Goal: Ask a question: Seek information or help from site administrators or community

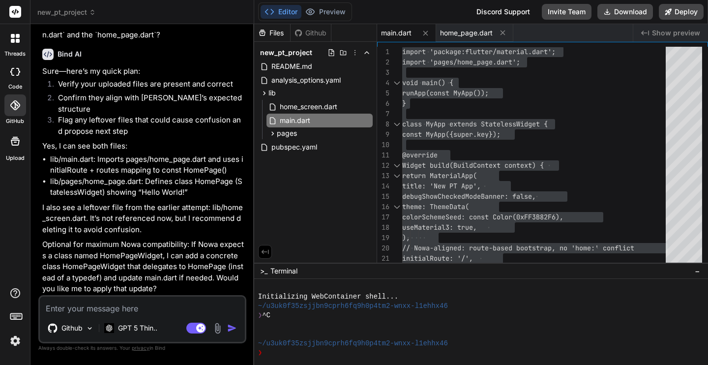
scroll to position [2200, 0]
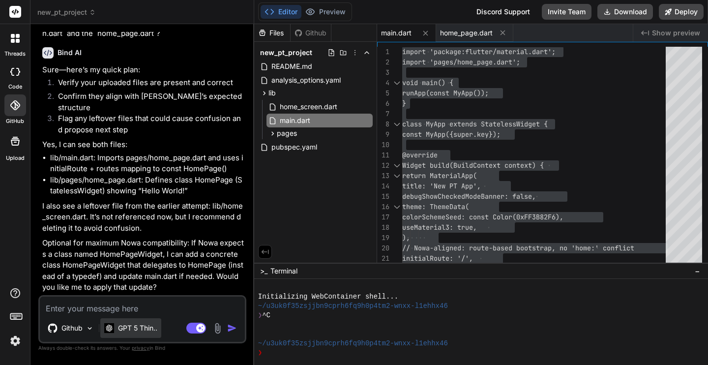
click at [151, 326] on p "GPT 5 Thin.." at bounding box center [137, 328] width 39 height 10
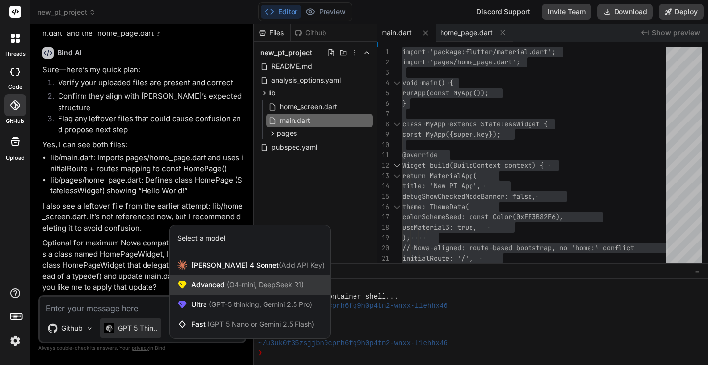
click at [222, 281] on span "Advanced (O4-mini, DeepSeek R1)" at bounding box center [247, 285] width 113 height 10
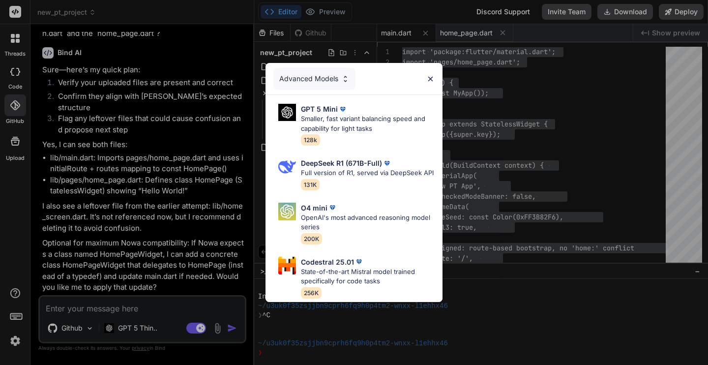
click at [144, 323] on div "Advanced Models GPT 5 Mini Smaller, fast variant balancing speed and capability…" at bounding box center [354, 182] width 708 height 365
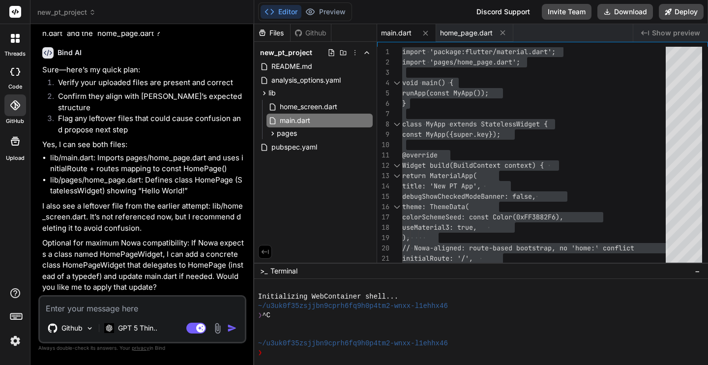
click at [144, 323] on p "GPT 5 Thin.." at bounding box center [137, 328] width 39 height 10
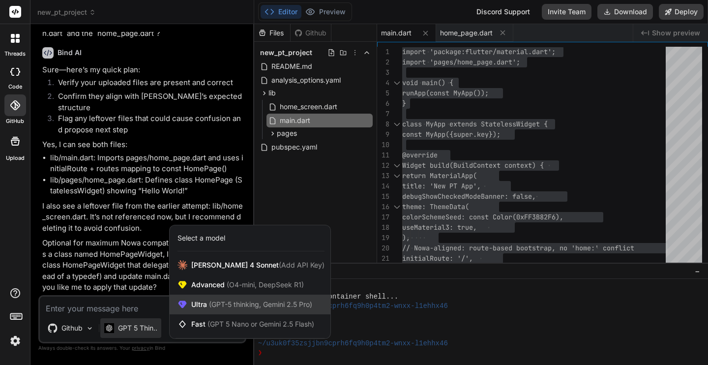
click at [211, 302] on span "(GPT-5 thinking, Gemini 2.5 Pro)" at bounding box center [259, 304] width 105 height 8
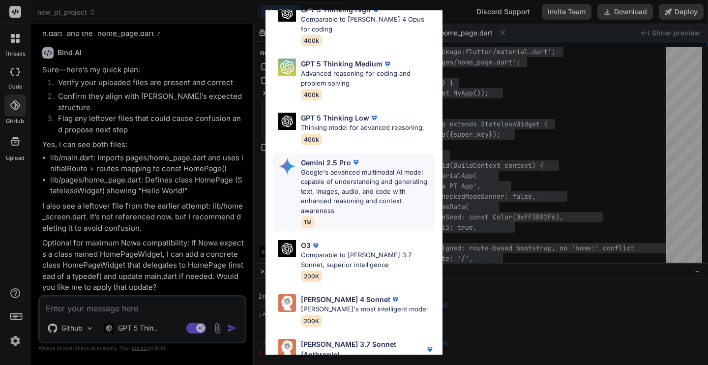
scroll to position [118, 0]
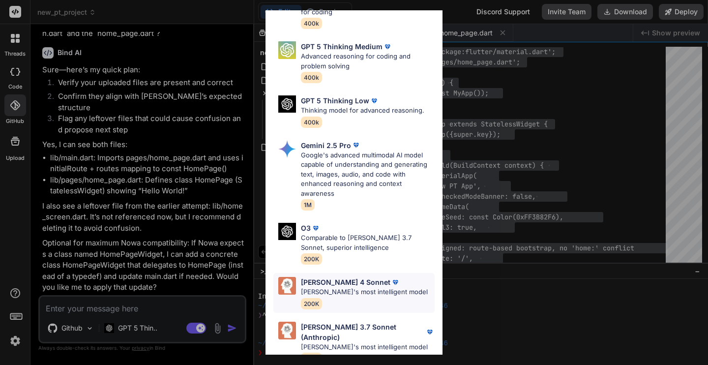
click at [357, 287] on p "[PERSON_NAME]'s most intelligent model" at bounding box center [364, 292] width 127 height 10
type textarea "x"
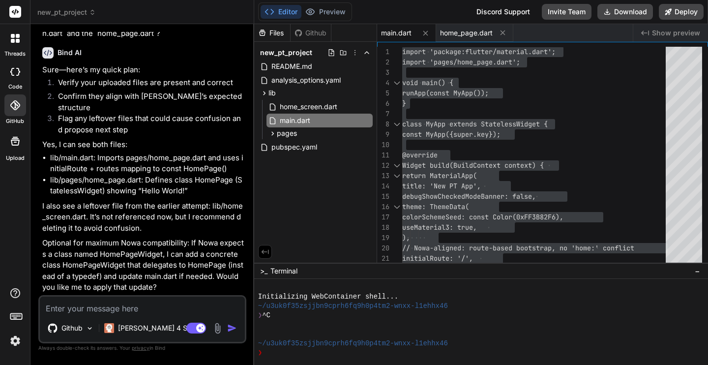
click at [144, 309] on textarea at bounding box center [142, 306] width 205 height 18
type textarea "C"
type textarea "x"
type textarea "Cl"
type textarea "x"
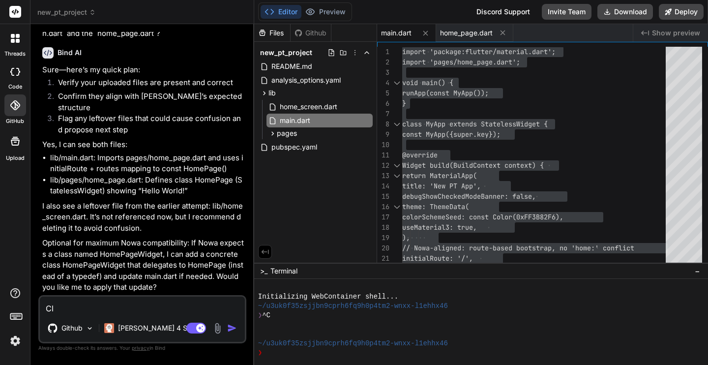
type textarea "Cla"
type textarea "x"
type textarea "Clau"
type textarea "x"
type textarea "[PERSON_NAME]"
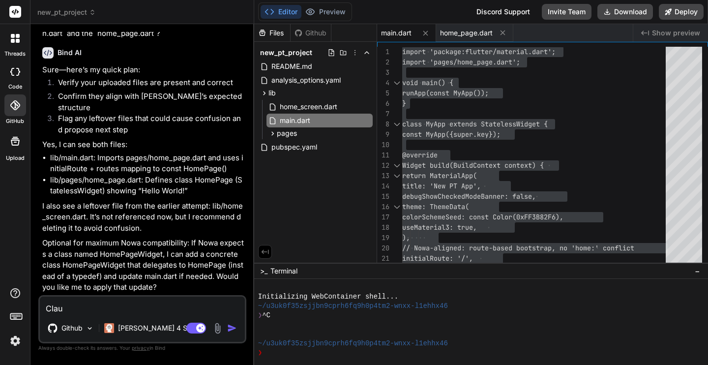
type textarea "x"
type textarea "[PERSON_NAME]"
type textarea "x"
type textarea "[PERSON_NAME],"
type textarea "x"
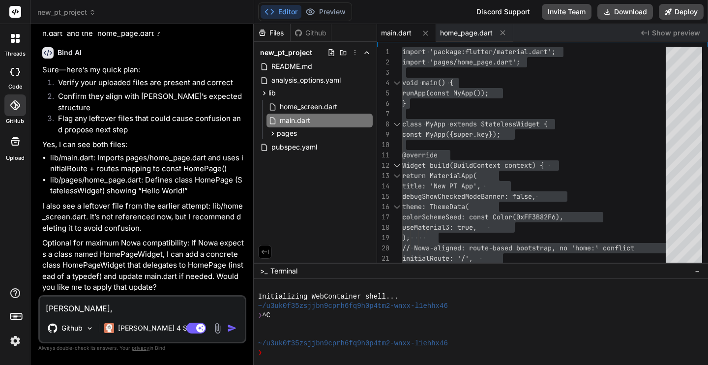
type textarea "[PERSON_NAME],"
type textarea "x"
type textarea "[PERSON_NAME], a"
type textarea "x"
type textarea "[PERSON_NAME], ar"
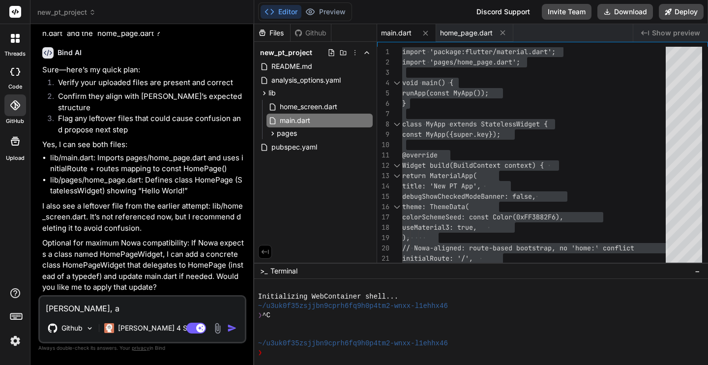
type textarea "x"
type textarea "[PERSON_NAME], are"
type textarea "x"
type textarea "[PERSON_NAME], are"
type textarea "x"
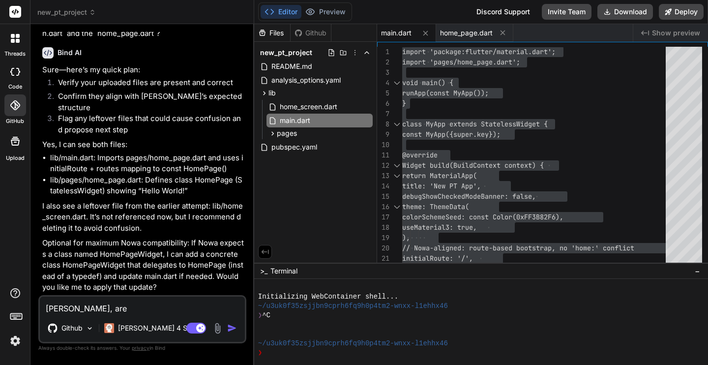
type textarea "[PERSON_NAME], are y"
type textarea "x"
type textarea "[PERSON_NAME], are yo"
type textarea "x"
type textarea "[PERSON_NAME], are you"
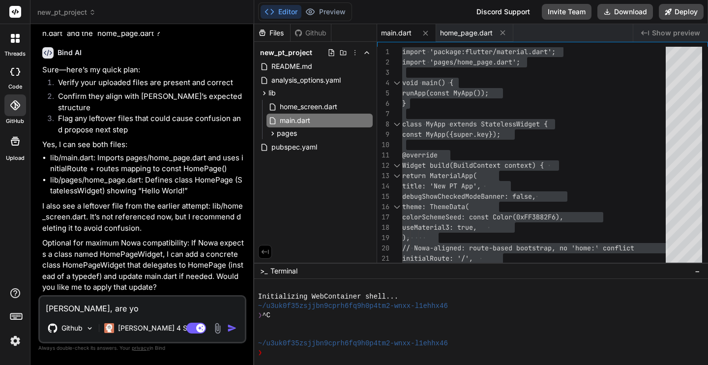
type textarea "x"
type textarea "[PERSON_NAME], are you"
type textarea "x"
type textarea "[PERSON_NAME], are you a"
type textarea "x"
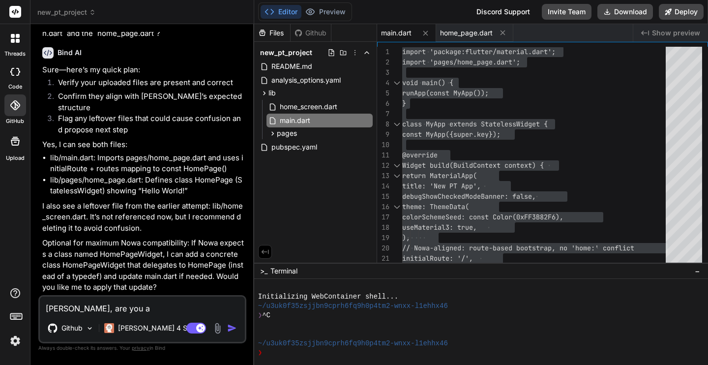
type textarea "[PERSON_NAME], are you ab"
type textarea "x"
type textarea "[PERSON_NAME], are you abl"
type textarea "x"
type textarea "[PERSON_NAME], are you able"
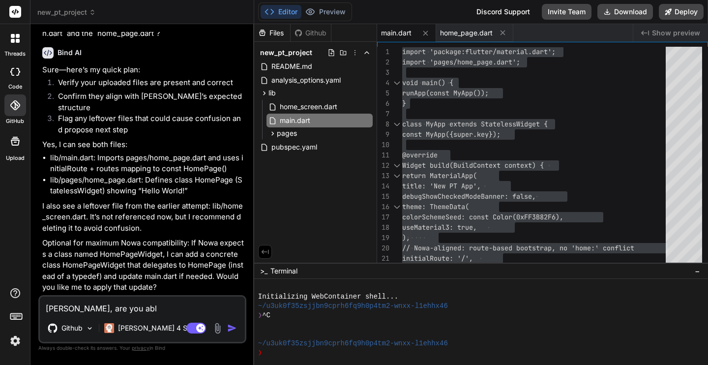
type textarea "x"
type textarea "[PERSON_NAME], are you able"
type textarea "x"
type textarea "[PERSON_NAME], are you able t"
type textarea "x"
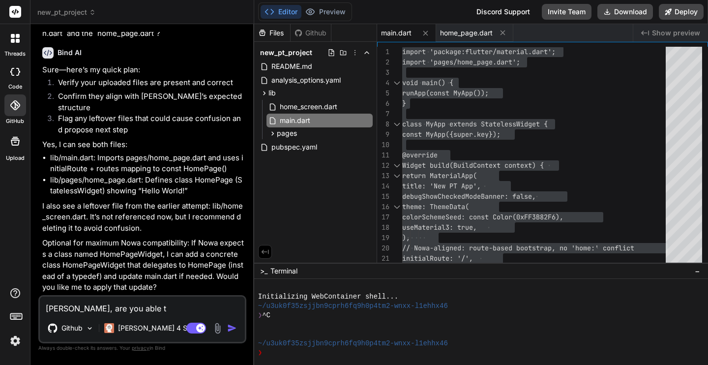
type textarea "[PERSON_NAME], are you able to"
type textarea "x"
type textarea "[PERSON_NAME], are you able to"
type textarea "x"
type textarea "[PERSON_NAME], are you able to s"
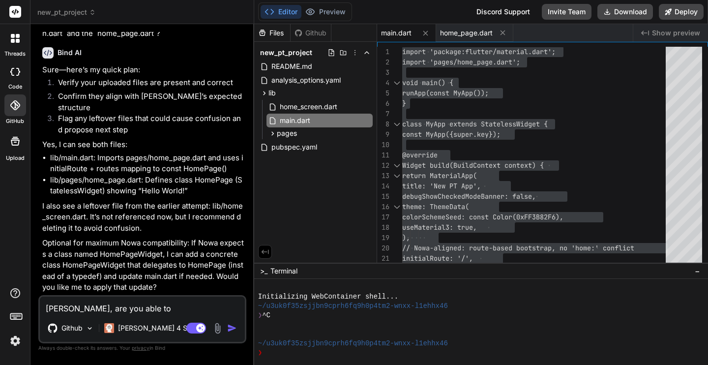
type textarea "x"
type textarea "[PERSON_NAME], are you able to se"
type textarea "x"
type textarea "[PERSON_NAME], are you able to see"
type textarea "x"
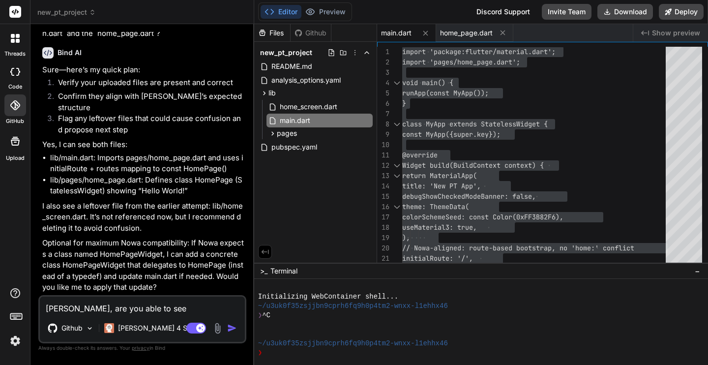
type textarea "[PERSON_NAME], are you able to see"
type textarea "x"
type textarea "[PERSON_NAME], are you able to see m"
type textarea "x"
type textarea "[PERSON_NAME], are you able to see my"
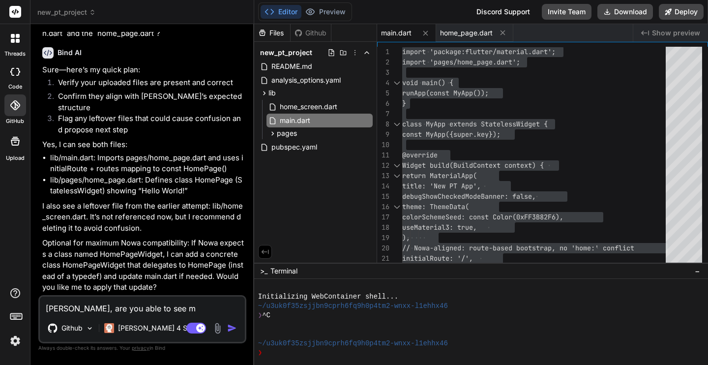
type textarea "x"
type textarea "[PERSON_NAME], are you able to see my"
type textarea "x"
type textarea "[PERSON_NAME], are you able to see my G"
type textarea "x"
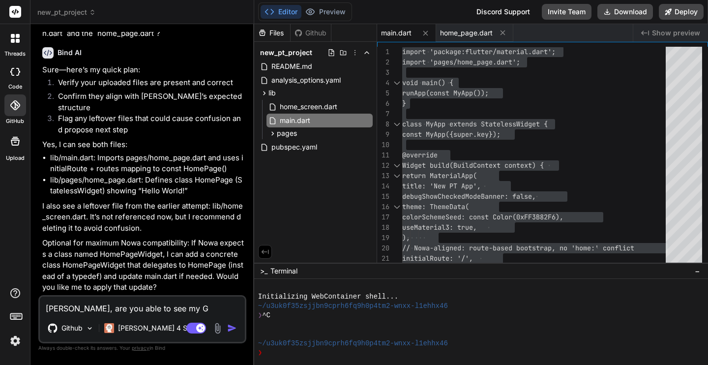
type textarea "[PERSON_NAME], are you able to see my Gi"
type textarea "x"
type textarea "[PERSON_NAME], are you able to see my Git"
type textarea "x"
type textarea "[PERSON_NAME], are you able to see my GitH"
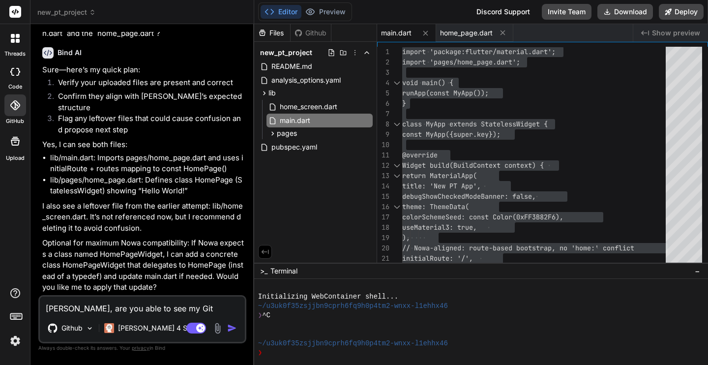
type textarea "x"
type textarea "[PERSON_NAME], are you able to see my GitHu"
type textarea "x"
type textarea "[PERSON_NAME], are you able to see my GitHub"
type textarea "x"
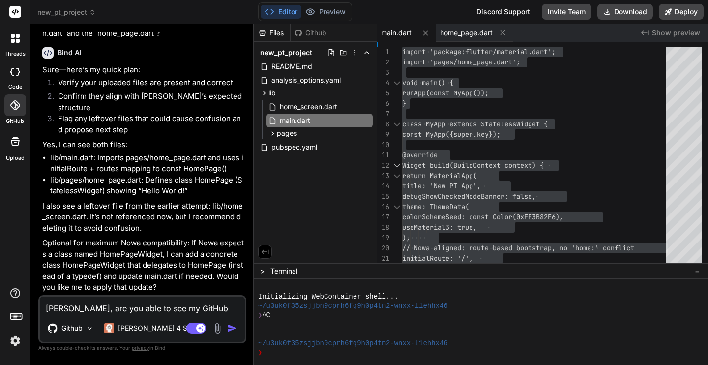
type textarea "[PERSON_NAME], are you able to see my GitHub"
type textarea "x"
type textarea "[PERSON_NAME], are you able to see my GitHub r"
type textarea "x"
type textarea "[PERSON_NAME], are you able to see my GitHub re"
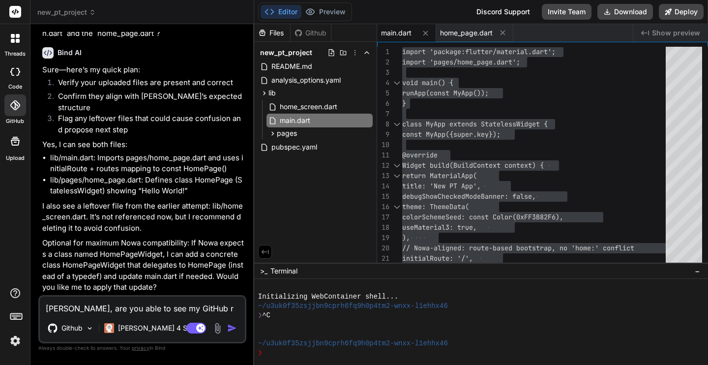
type textarea "x"
type textarea "[PERSON_NAME], are you able to see my GitHub rep"
type textarea "x"
type textarea "[PERSON_NAME], are you able to see my GitHub repo"
type textarea "x"
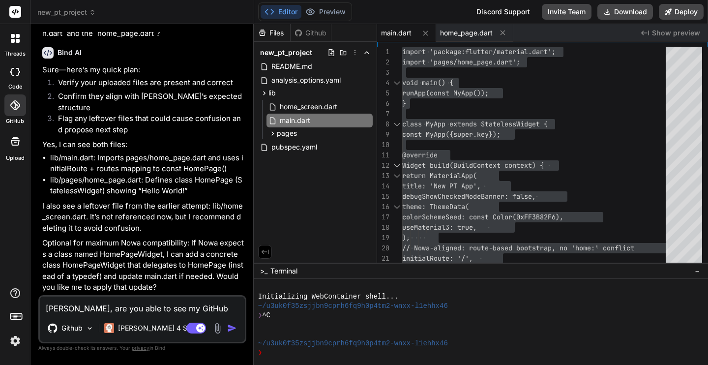
type textarea "[PERSON_NAME], are you able to see my GitHub repo?"
type textarea "x"
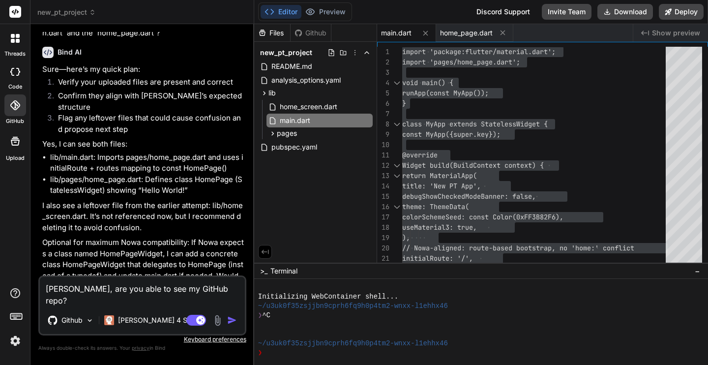
type textarea "[PERSON_NAME], are you able to see my GitHub repo?"
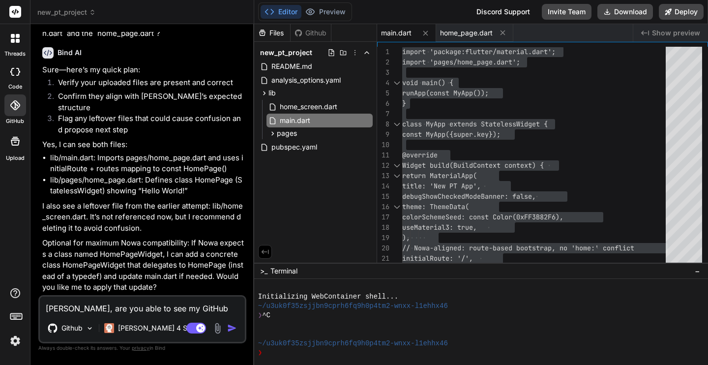
type textarea "x"
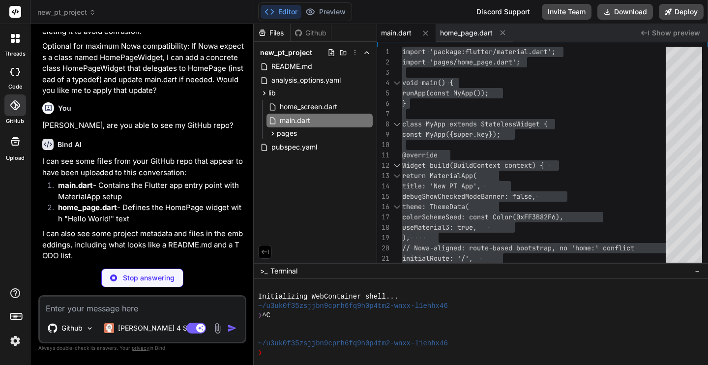
scroll to position [2397, 0]
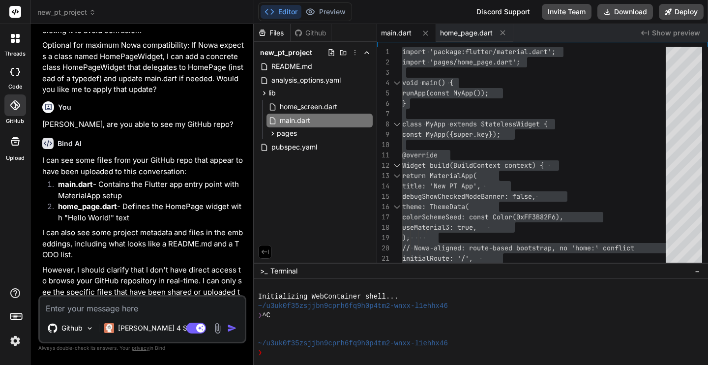
type textarea "x"
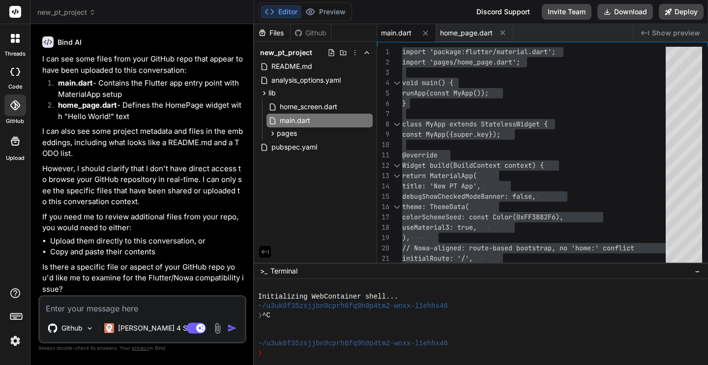
scroll to position [2501, 0]
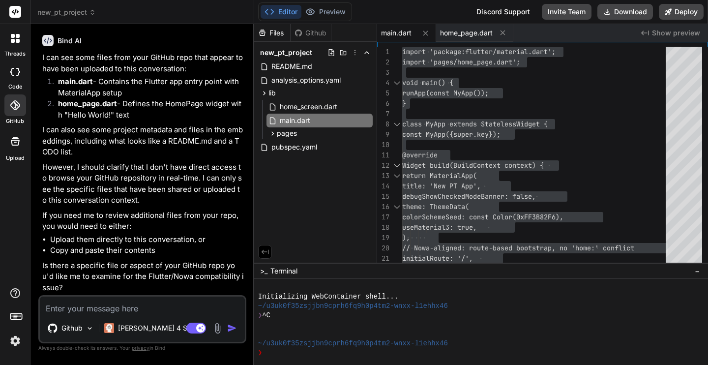
click at [110, 307] on textarea at bounding box center [142, 306] width 205 height 18
type textarea "T"
type textarea "x"
type textarea "Th"
type textarea "x"
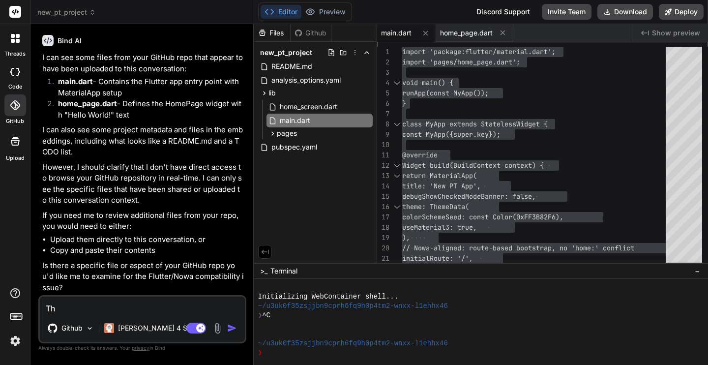
type textarea "Thr"
type textarea "x"
type textarea "Thro"
type textarea "x"
type textarea "Throu"
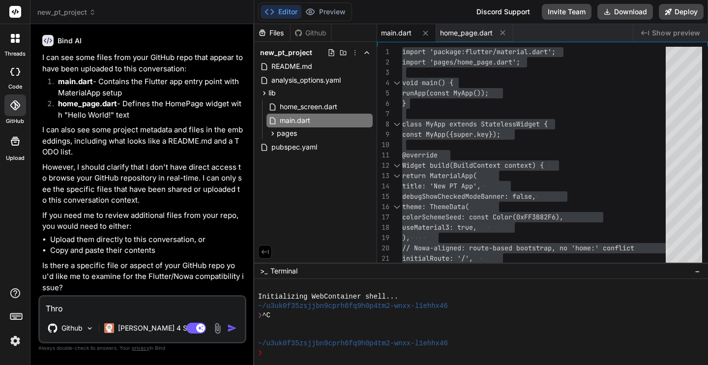
type textarea "x"
type textarea "Throug"
type textarea "x"
type textarea "Through"
type textarea "x"
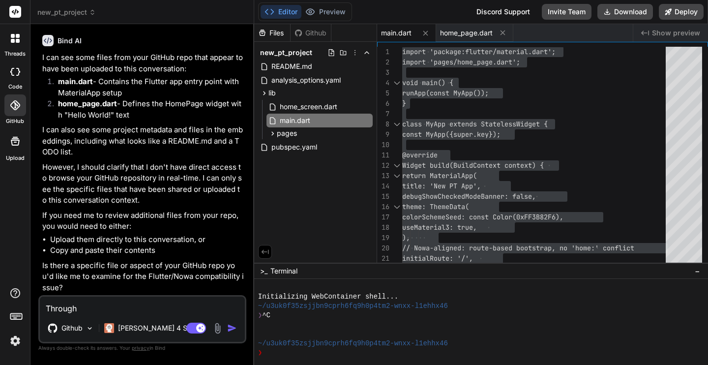
type textarea "Through"
type textarea "x"
type textarea "Through t"
type textarea "x"
type textarea "Through th"
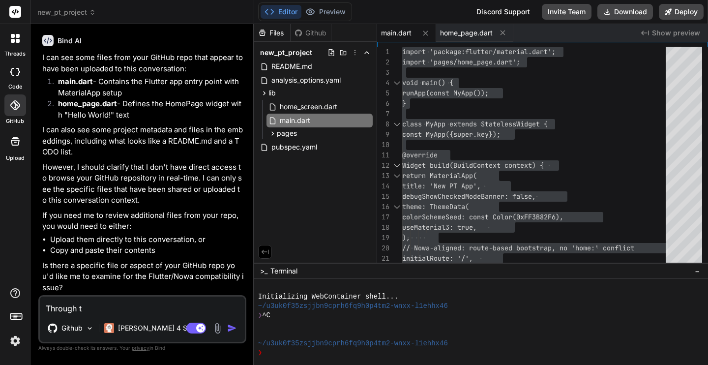
type textarea "x"
type textarea "Through thi"
type textarea "x"
type textarea "Through this"
type textarea "x"
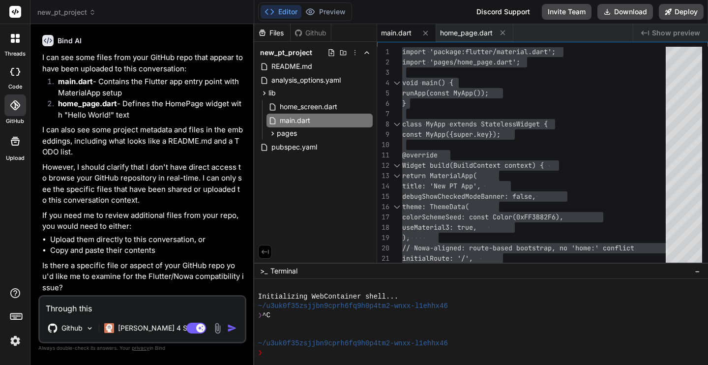
type textarea "Through this"
type textarea "x"
type textarea "Through this I"
type textarea "x"
type textarea "Through this ID"
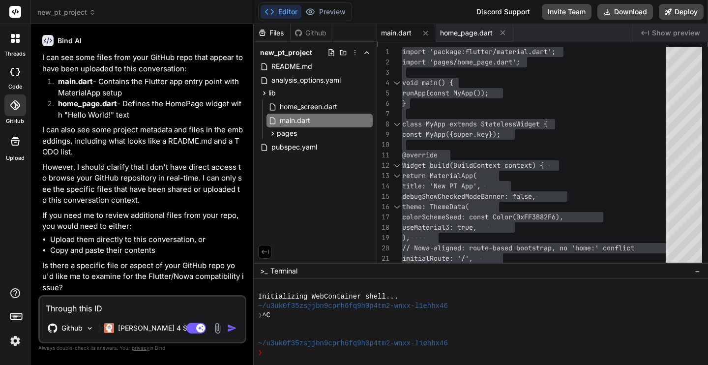
type textarea "x"
type textarea "Through this IDE"
type textarea "x"
type textarea "Through this IDE"
type textarea "x"
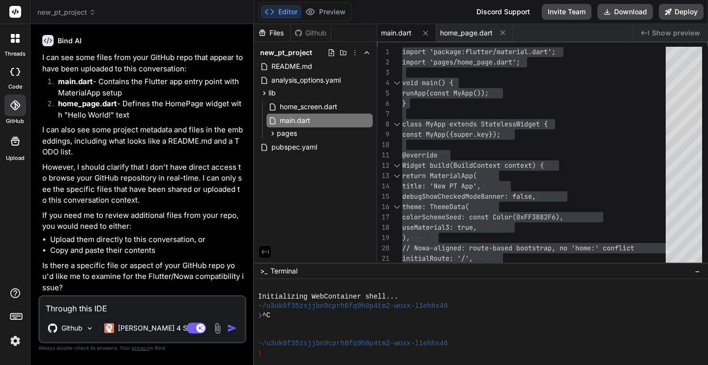
type textarea "Through this IDE f"
type textarea "x"
type textarea "Through this IDE fo"
type textarea "x"
type textarea "Through this IDE for"
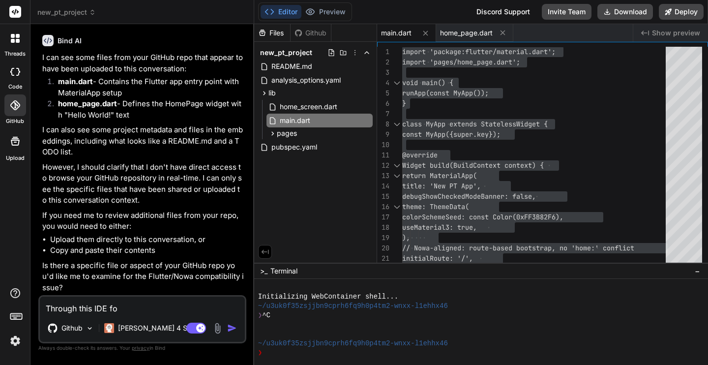
type textarea "x"
type textarea "Through this IDE for"
type textarea "x"
type textarea "Through this IDE for g"
type textarea "x"
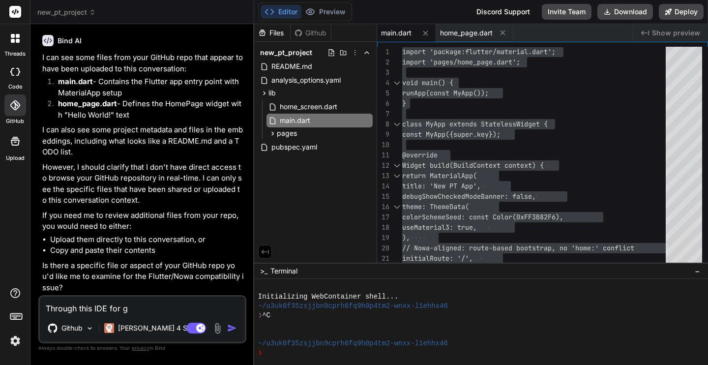
type textarea "Through this IDE for ge"
type textarea "x"
type textarea "Through this IDE for get"
type textarea "x"
type textarea "Through this IDE for getb"
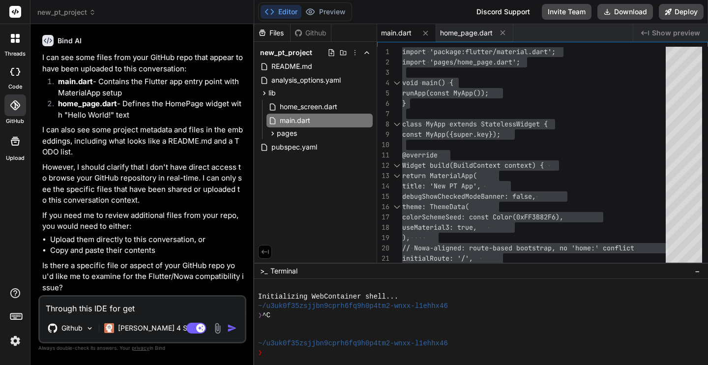
type textarea "x"
type textarea "Through this IDE for getbi"
type textarea "x"
type textarea "Through this IDE for getbin"
type textarea "x"
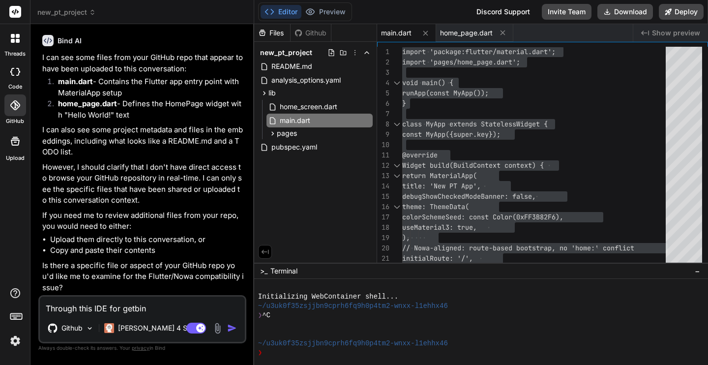
type textarea "Through this IDE for getbind"
type textarea "x"
type textarea "Through this IDE for getbind."
type textarea "x"
type textarea "Through this IDE for getbind.c"
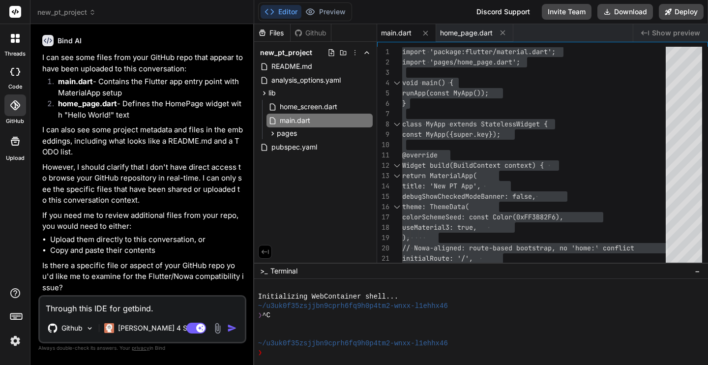
type textarea "x"
type textarea "Through this IDE for [DOMAIN_NAME]"
type textarea "x"
type textarea "Through this IDE for [DOMAIN_NAME],"
type textarea "x"
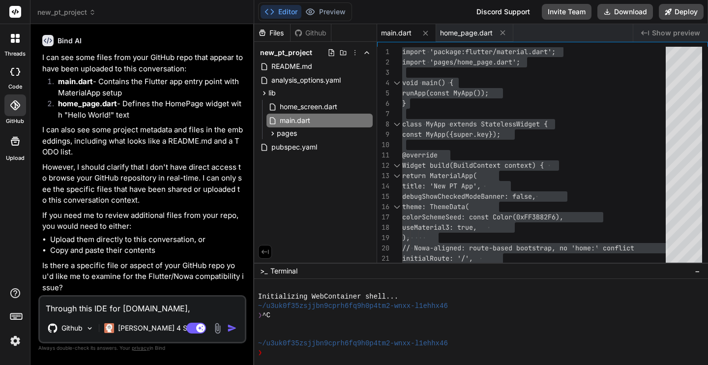
type textarea "Through this IDE for [DOMAIN_NAME],"
type textarea "x"
type textarea "Through this IDE for [DOMAIN_NAME], I"
type textarea "x"
type textarea "Through this IDE for [DOMAIN_NAME], I"
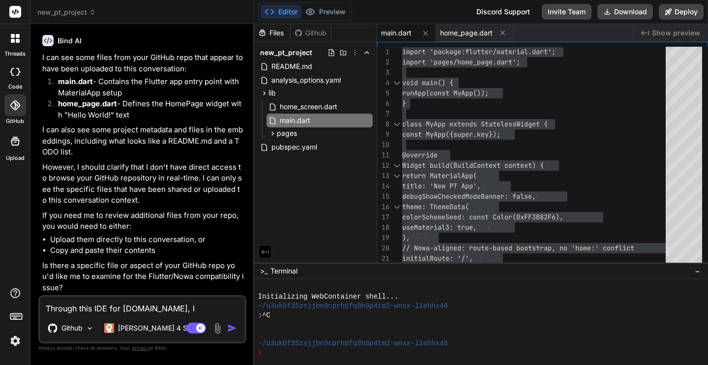
type textarea "x"
type textarea "Through this IDE for [DOMAIN_NAME], I h"
type textarea "x"
type textarea "Through this IDE for [DOMAIN_NAME], I ha"
type textarea "x"
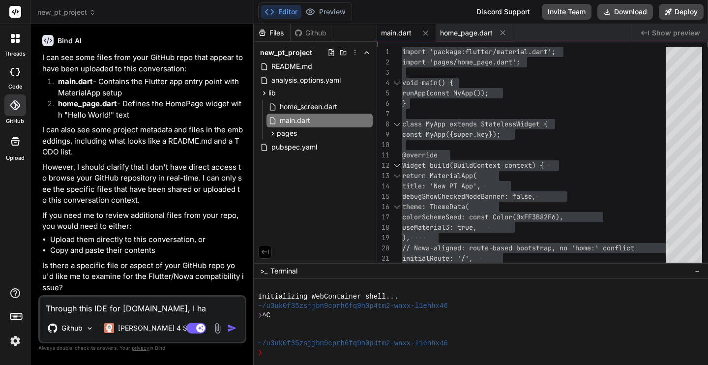
type textarea "Through this IDE for [DOMAIN_NAME], I hav"
type textarea "x"
type textarea "Through this IDE for [DOMAIN_NAME], I have"
type textarea "x"
type textarea "Through this IDE for [DOMAIN_NAME], I have"
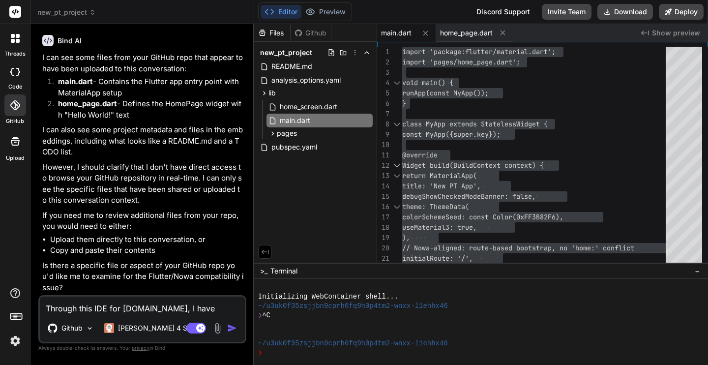
type textarea "x"
type textarea "Through this IDE for [DOMAIN_NAME], I have a"
type textarea "x"
type textarea "Through this IDE for [DOMAIN_NAME], I have ad"
type textarea "x"
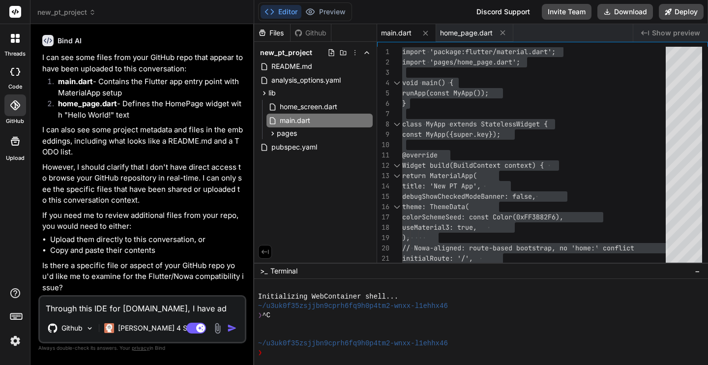
type textarea "Through this IDE for [DOMAIN_NAME], I have add"
type textarea "x"
type textarea "Through this IDE for [DOMAIN_NAME], I have adde"
type textarea "x"
type textarea "Through this IDE for [DOMAIN_NAME], I have added"
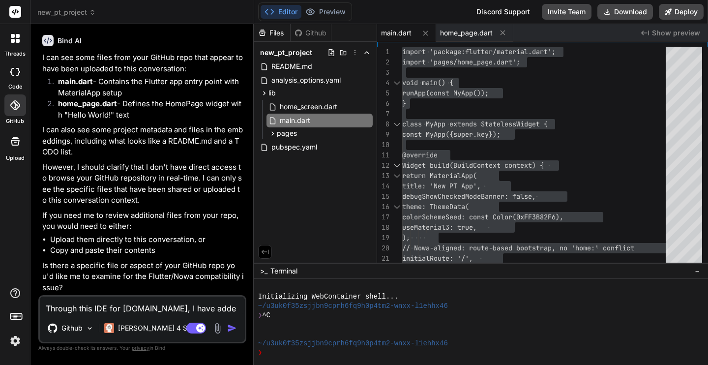
type textarea "x"
type textarea "Through this IDE for [DOMAIN_NAME], I have added"
type textarea "x"
type textarea "Through this IDE for [DOMAIN_NAME], I have added t"
type textarea "x"
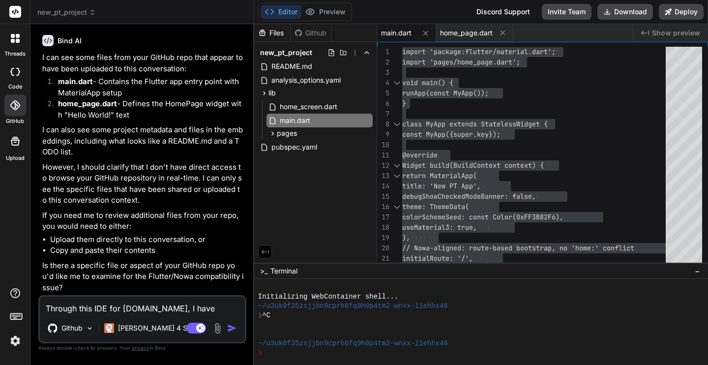
type textarea "Through this IDE for [DOMAIN_NAME], I have added th"
type textarea "x"
type textarea "Through this IDE for [DOMAIN_NAME], I have added the"
type textarea "x"
type textarea "Through this IDE for [DOMAIN_NAME], I have added the"
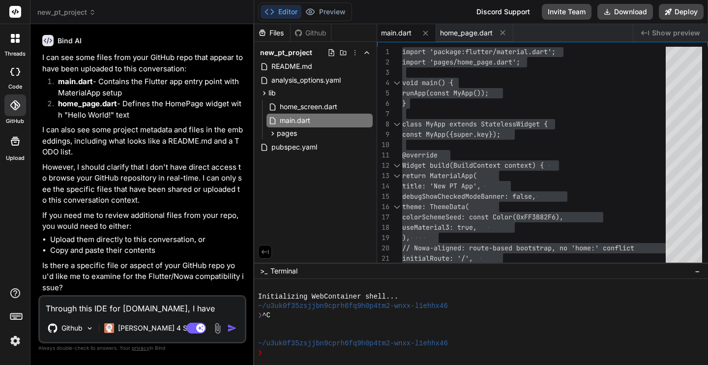
type textarea "x"
type textarea "Through this IDE for [DOMAIN_NAME], I have added the G"
type textarea "x"
type textarea "Through this IDE for [DOMAIN_NAME], I have added the Gi"
type textarea "x"
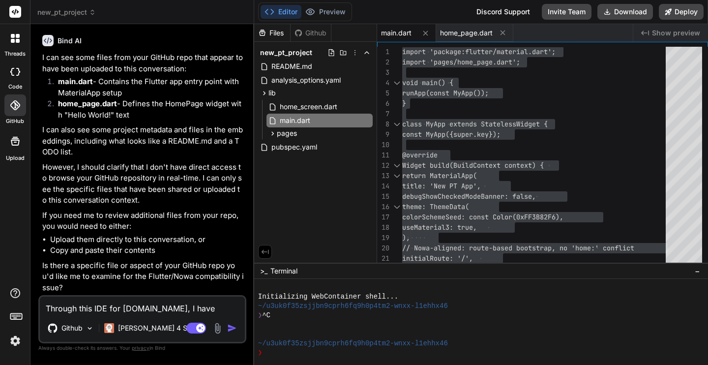
type textarea "Through this IDE for [DOMAIN_NAME], I have added the Git"
type textarea "x"
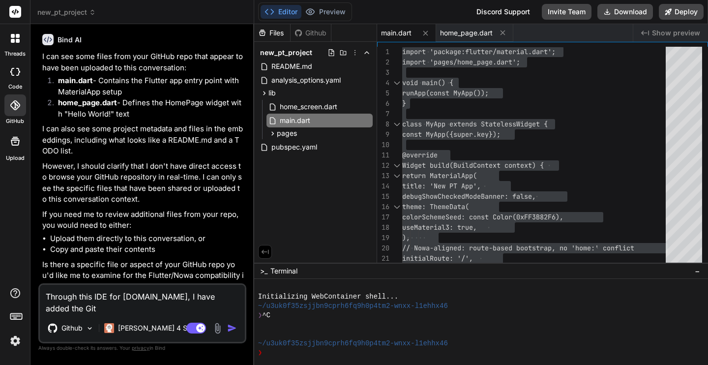
type textarea "Through this IDE for [DOMAIN_NAME], I have added the GitH"
type textarea "x"
type textarea "Through this IDE for [DOMAIN_NAME], I have added the GitHu"
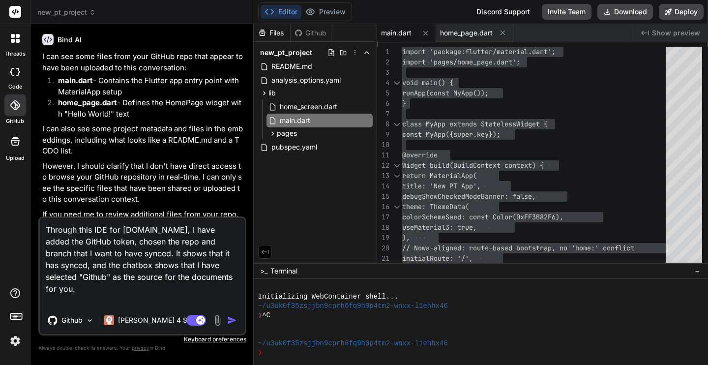
click at [218, 321] on img at bounding box center [217, 320] width 11 height 11
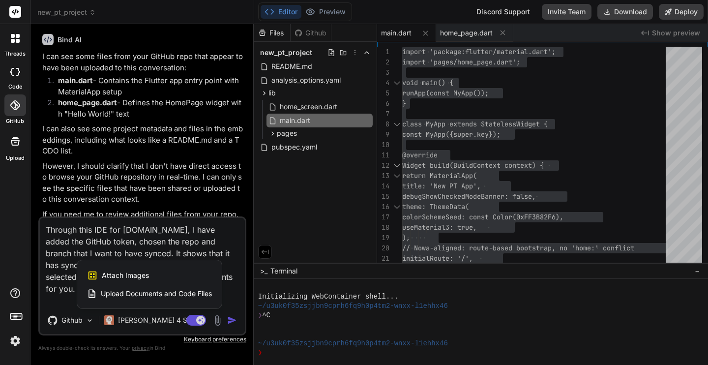
click at [164, 273] on div "Attach Images Image attachments are only supported in Claude and Gemini models." at bounding box center [149, 275] width 125 height 19
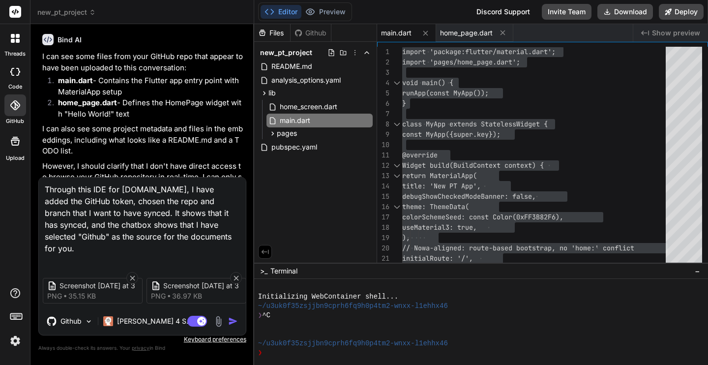
click at [233, 322] on img "button" at bounding box center [233, 321] width 10 height 10
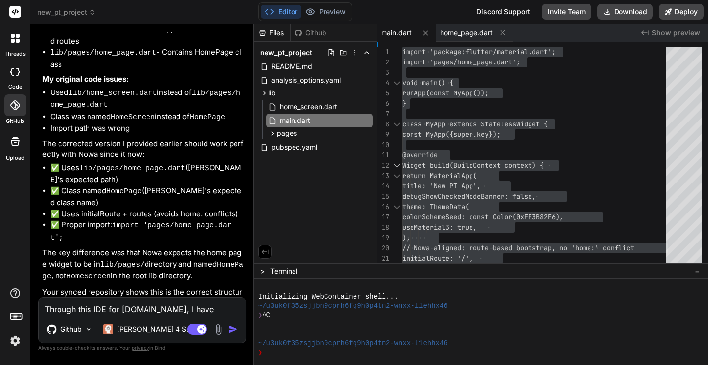
scroll to position [3036, 0]
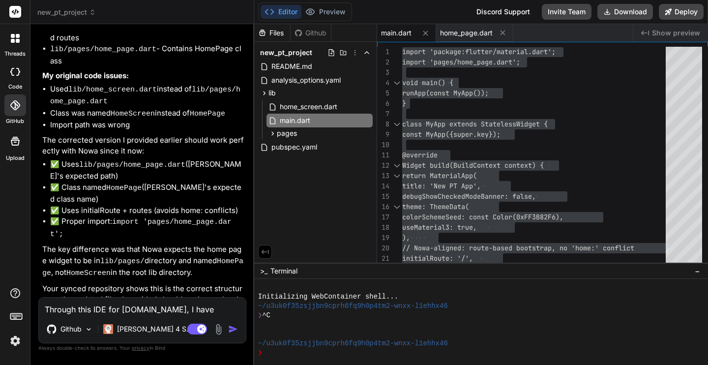
click at [396, 29] on span "main.dart" at bounding box center [396, 33] width 30 height 10
click at [477, 94] on div "import 'package:flutter/material.dart'; import 'pages/home_page.dart'; void mai…" at bounding box center [537, 191] width 270 height 289
click at [400, 30] on span "main.dart" at bounding box center [396, 33] width 30 height 10
click at [461, 34] on span "home_page.dart" at bounding box center [466, 33] width 53 height 10
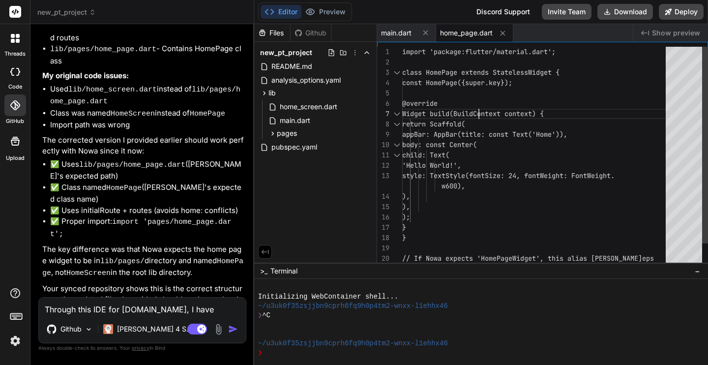
scroll to position [62, 0]
click at [478, 109] on div "import 'package:flutter/material.dart'; class HomePage extends StatelessWidget …" at bounding box center [537, 171] width 270 height 248
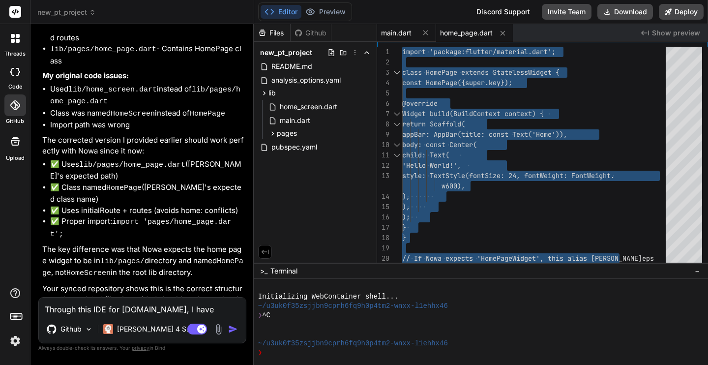
click at [392, 35] on span "main.dart" at bounding box center [396, 33] width 30 height 10
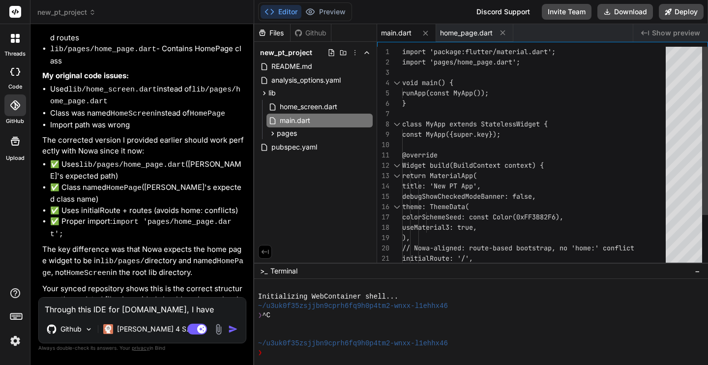
scroll to position [72, 0]
click at [455, 117] on div "import 'package:flutter/material.dart'; import 'pages/home_page.dart'; void mai…" at bounding box center [537, 191] width 270 height 289
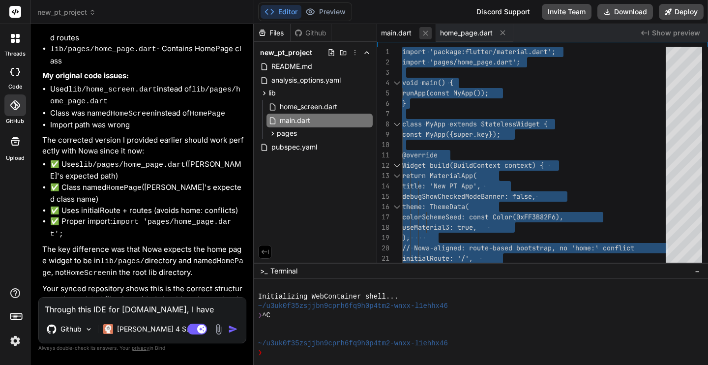
click at [425, 32] on icon at bounding box center [425, 32] width 5 height 5
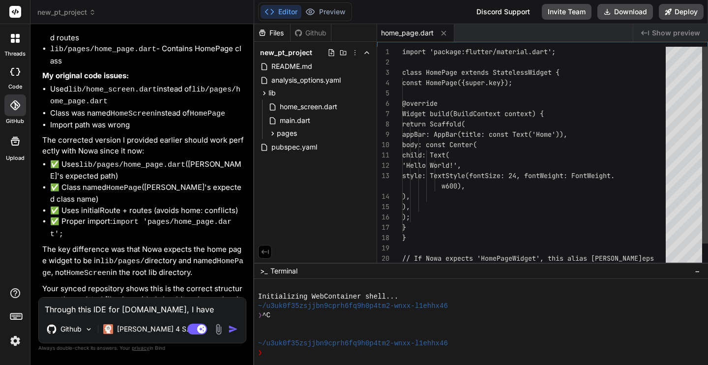
scroll to position [41, 0]
click at [442, 33] on icon at bounding box center [444, 33] width 8 height 8
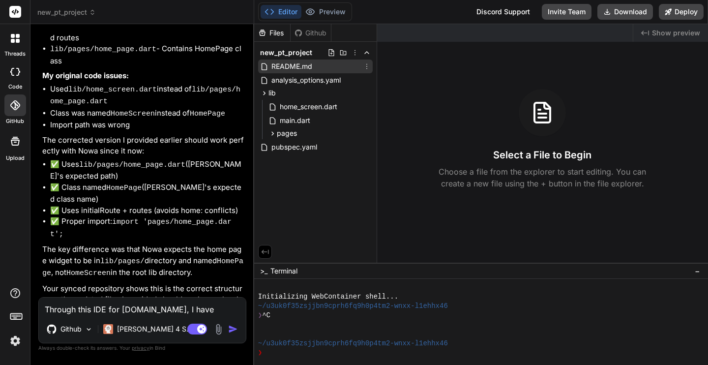
click at [365, 69] on icon at bounding box center [367, 66] width 8 height 8
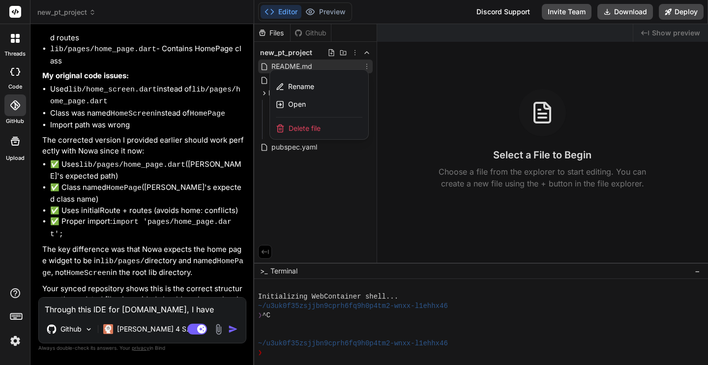
click at [323, 131] on div "Delete file" at bounding box center [319, 129] width 98 height 22
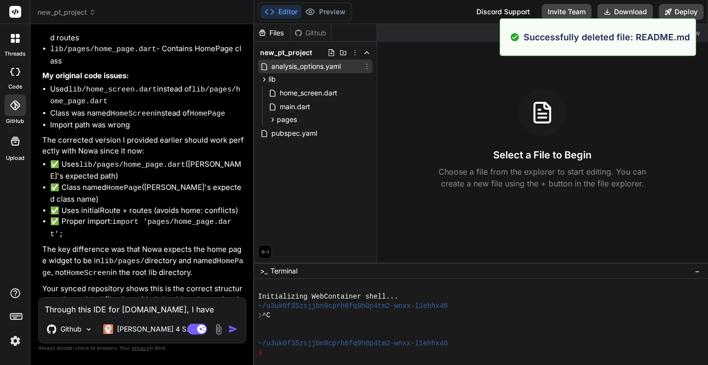
click at [365, 68] on icon at bounding box center [367, 66] width 8 height 8
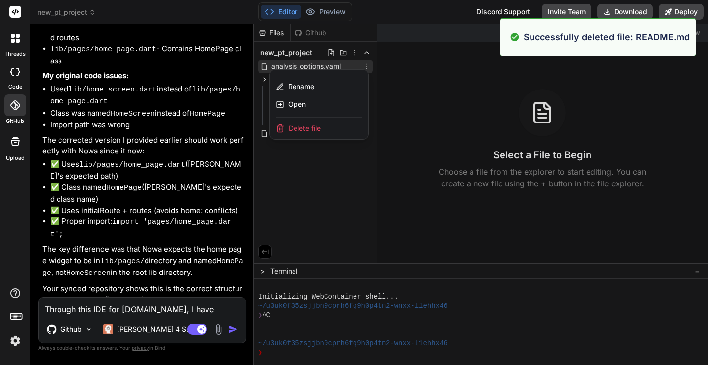
click at [340, 132] on div "Delete file" at bounding box center [319, 129] width 98 height 22
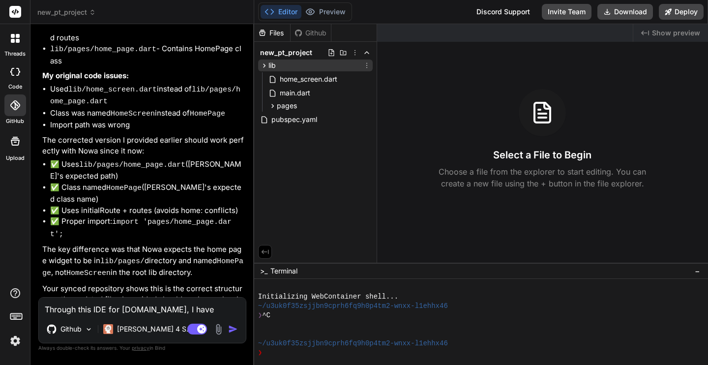
click at [367, 67] on icon at bounding box center [367, 65] width 8 height 8
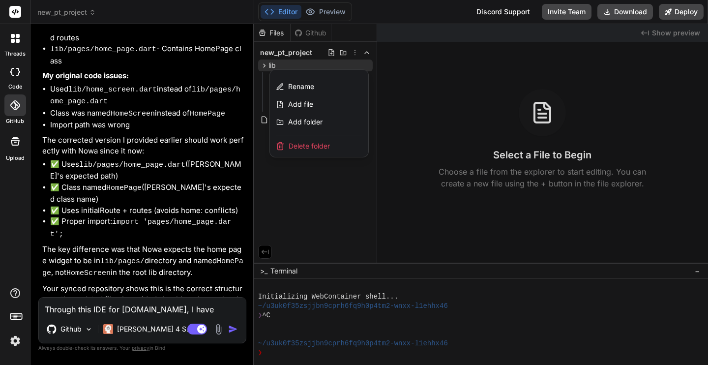
click at [327, 149] on span "Delete folder" at bounding box center [309, 146] width 41 height 10
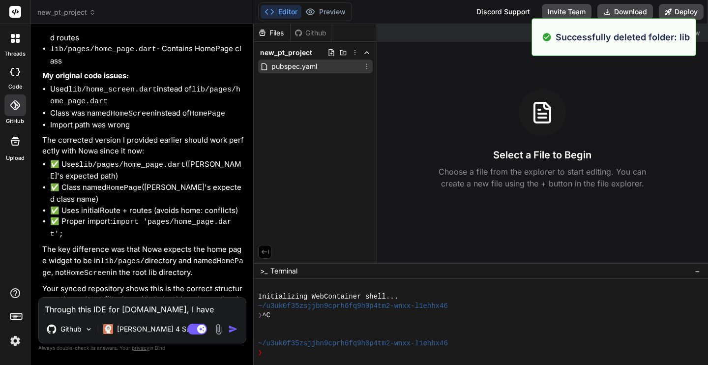
click at [366, 68] on icon at bounding box center [367, 66] width 8 height 8
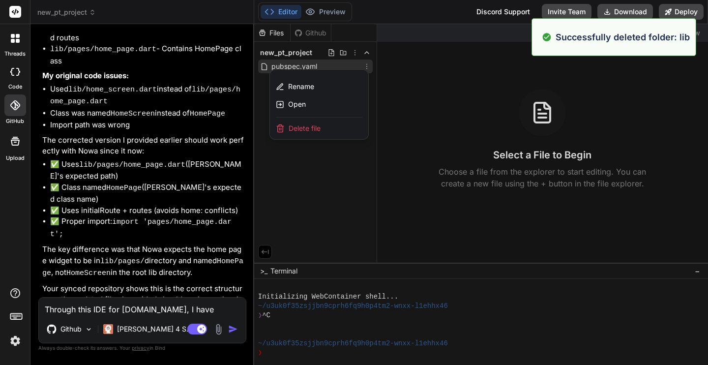
click at [333, 130] on div "Delete file" at bounding box center [319, 129] width 98 height 22
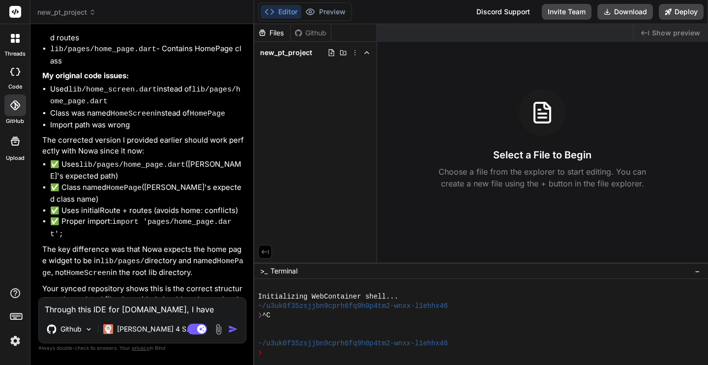
click at [357, 53] on icon at bounding box center [355, 53] width 8 height 8
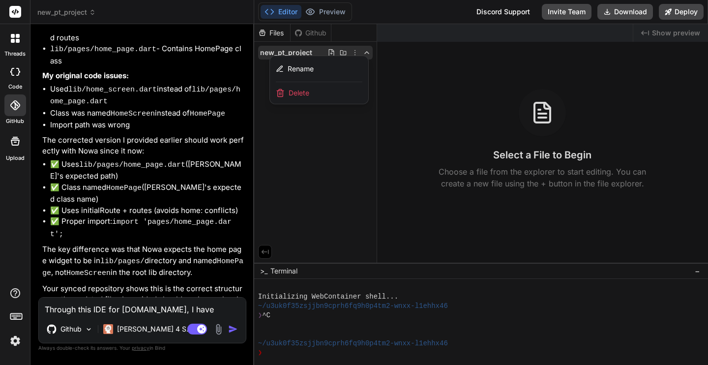
click at [325, 95] on div "Delete" at bounding box center [319, 93] width 98 height 22
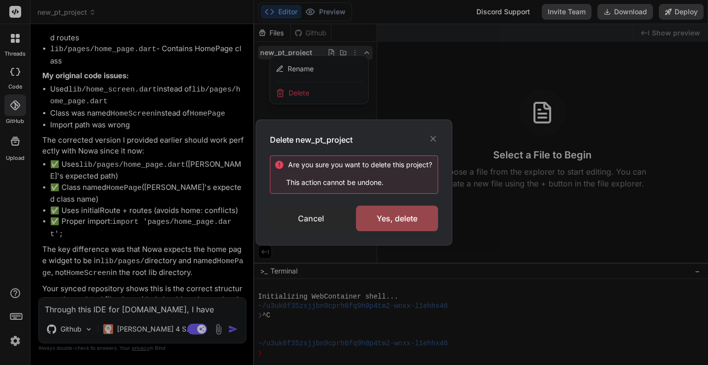
click at [306, 219] on div "Cancel" at bounding box center [311, 219] width 82 height 26
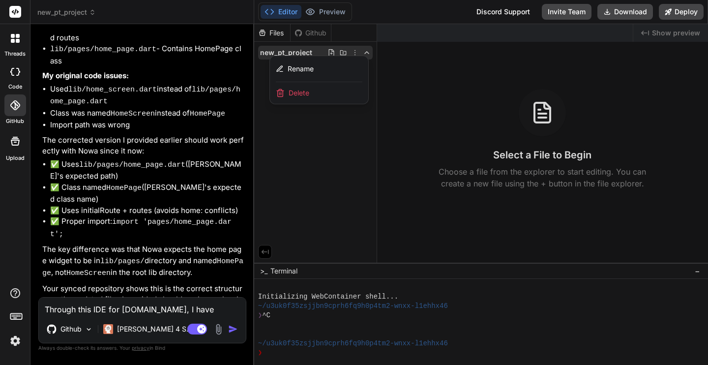
click at [306, 219] on div at bounding box center [481, 194] width 454 height 341
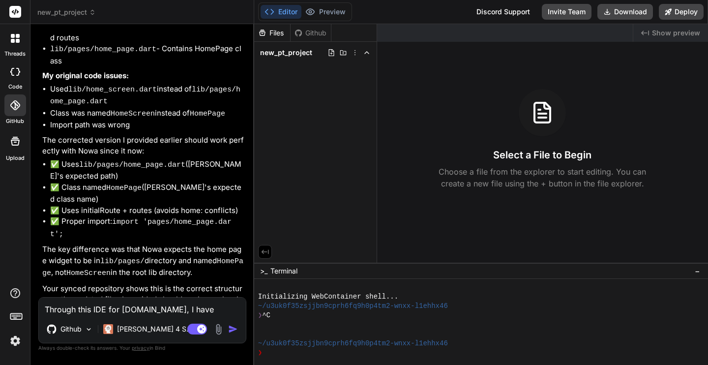
click at [311, 34] on div "Github" at bounding box center [311, 33] width 40 height 10
click at [299, 33] on icon at bounding box center [299, 33] width 8 height 8
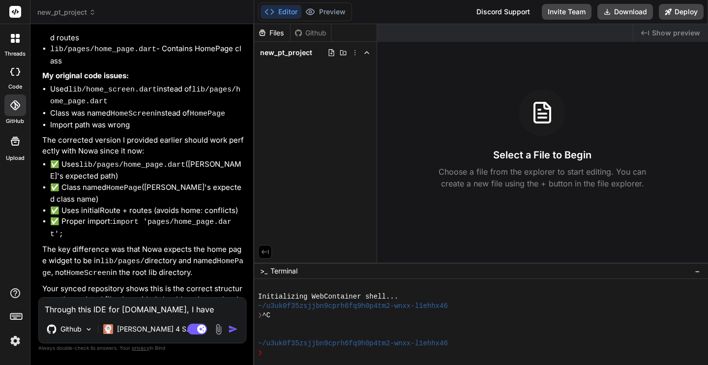
click at [279, 34] on div "Files" at bounding box center [272, 33] width 36 height 10
click at [356, 53] on icon at bounding box center [355, 53] width 8 height 8
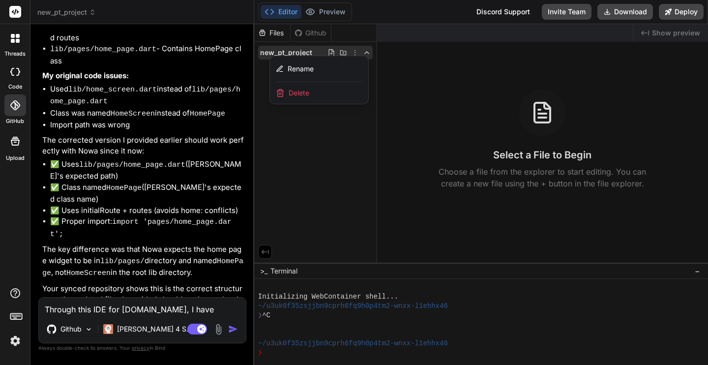
click at [299, 94] on span "Delete" at bounding box center [299, 93] width 21 height 10
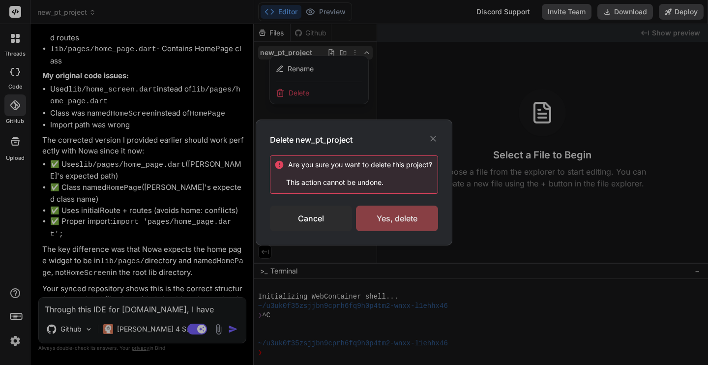
click at [400, 215] on div "Yes, delete" at bounding box center [397, 219] width 82 height 26
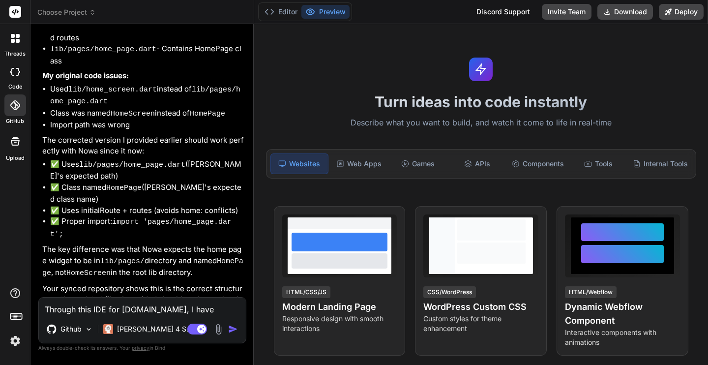
click at [74, 9] on span "Choose Project" at bounding box center [66, 12] width 59 height 10
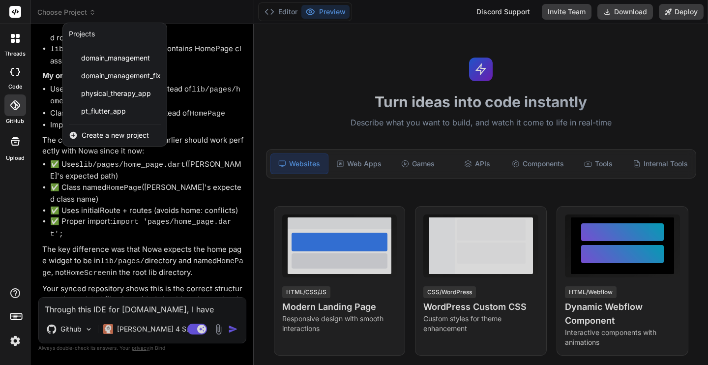
click at [74, 9] on div at bounding box center [354, 182] width 708 height 365
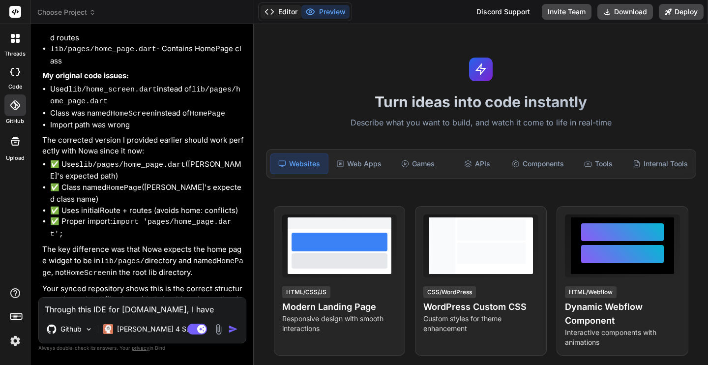
click at [284, 15] on button "Editor" at bounding box center [281, 12] width 41 height 14
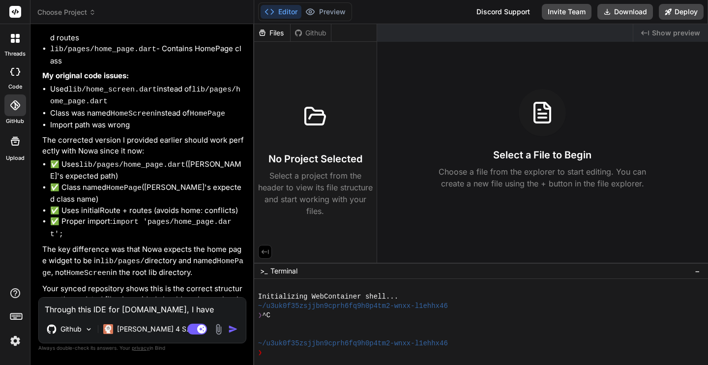
click at [307, 33] on div "Github" at bounding box center [311, 33] width 40 height 10
click at [309, 36] on div "Github" at bounding box center [311, 33] width 40 height 10
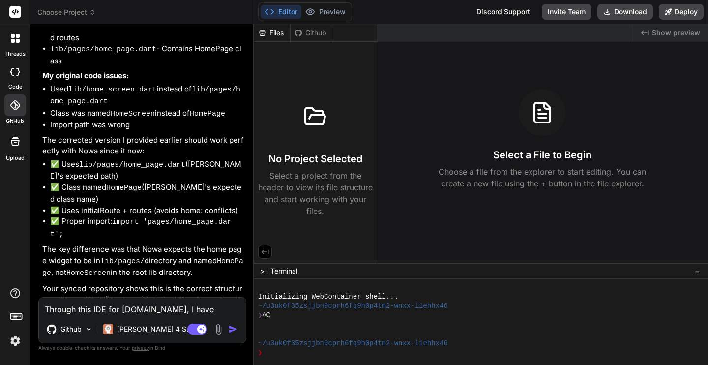
click at [301, 33] on icon at bounding box center [298, 32] width 7 height 7
click at [20, 111] on div at bounding box center [15, 105] width 22 height 22
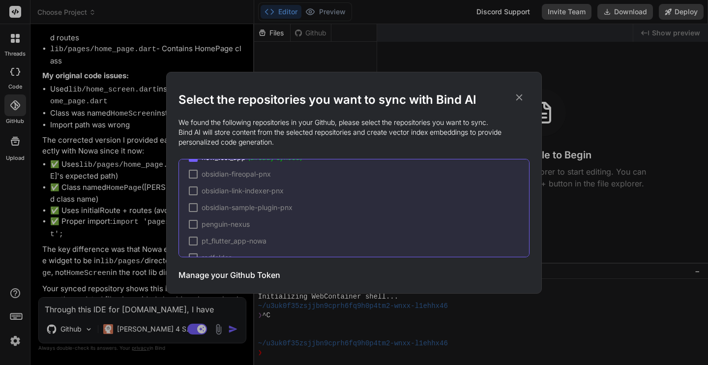
scroll to position [132, 0]
click at [518, 95] on icon at bounding box center [519, 97] width 11 height 11
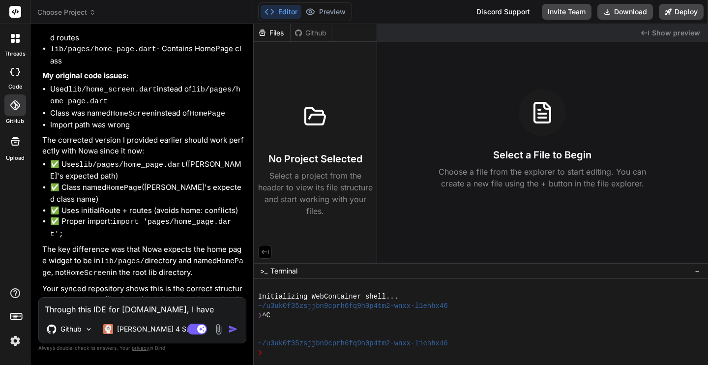
click at [310, 29] on div "Github" at bounding box center [311, 33] width 40 height 10
click at [71, 325] on p "Github" at bounding box center [70, 329] width 21 height 10
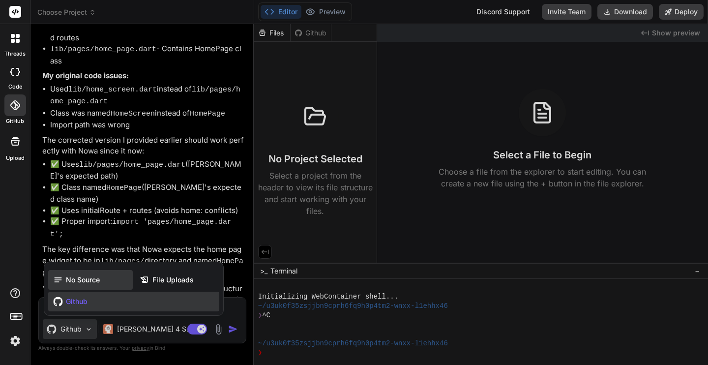
click at [81, 277] on span "No Source" at bounding box center [83, 280] width 34 height 10
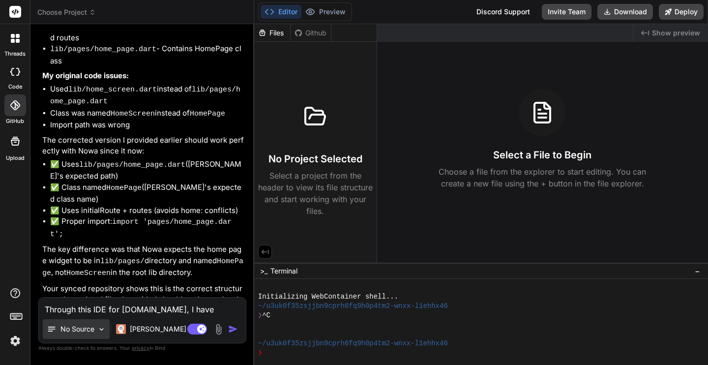
click at [76, 330] on p "No Source" at bounding box center [77, 329] width 34 height 10
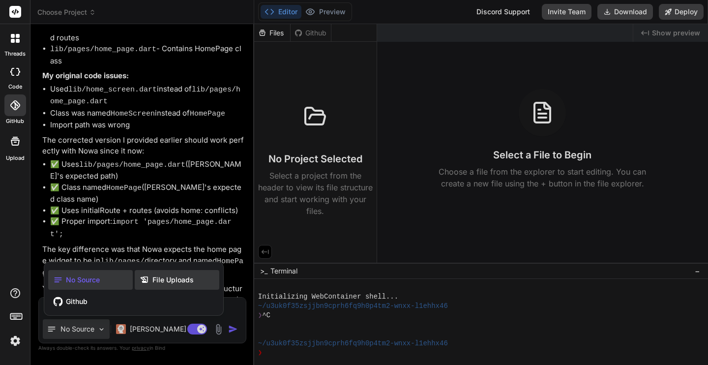
click at [165, 276] on span "File Uploads" at bounding box center [172, 280] width 41 height 10
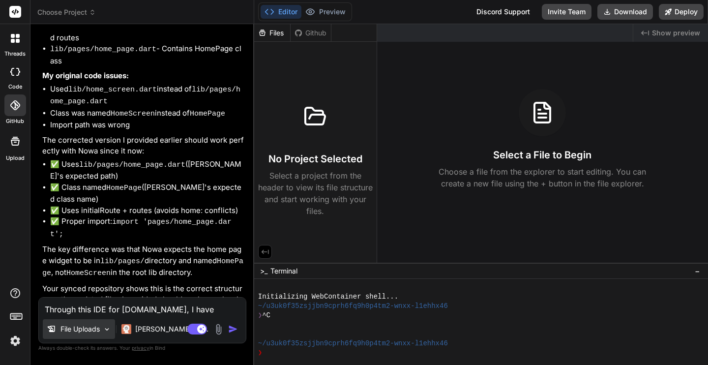
click at [87, 332] on p "File Uploads" at bounding box center [79, 329] width 39 height 10
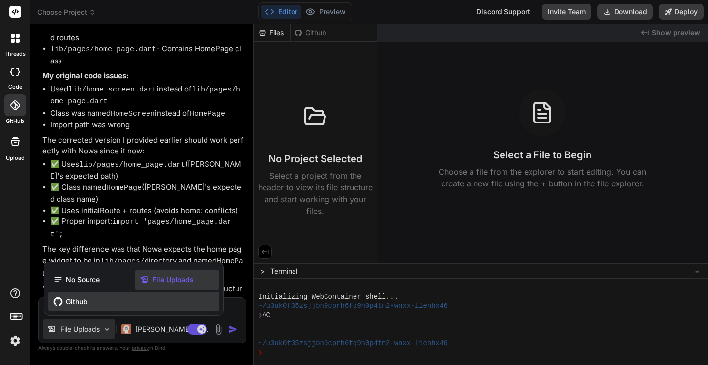
click at [83, 298] on span "Github" at bounding box center [77, 302] width 22 height 10
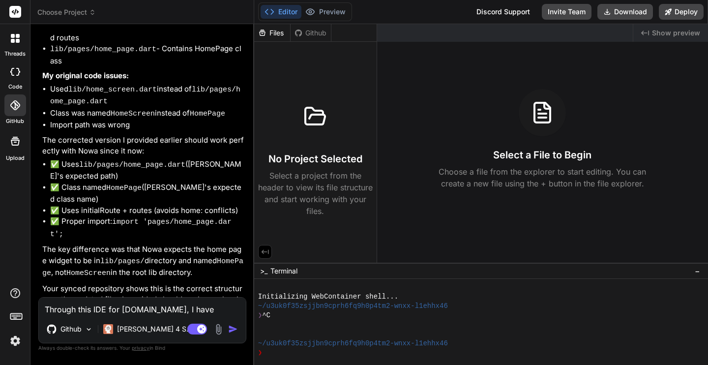
click at [314, 32] on div "Github" at bounding box center [311, 33] width 40 height 10
click at [75, 11] on span "Choose Project" at bounding box center [66, 12] width 59 height 10
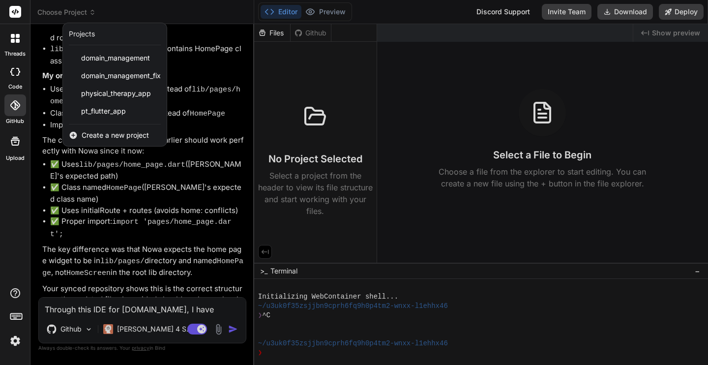
click at [94, 132] on span "Create a new project" at bounding box center [115, 135] width 67 height 10
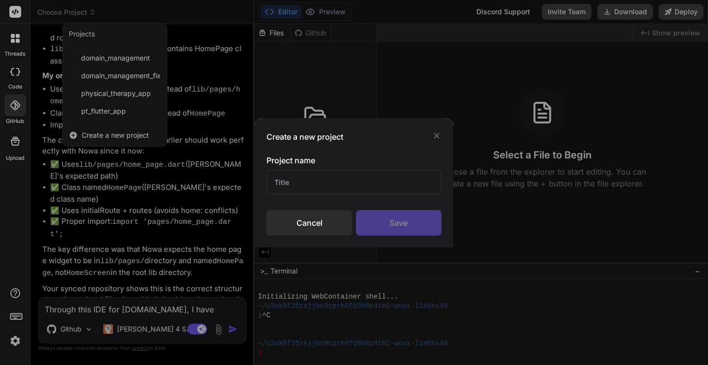
click at [311, 180] on input "text" at bounding box center [354, 182] width 175 height 24
click at [396, 224] on div "Save" at bounding box center [399, 223] width 86 height 26
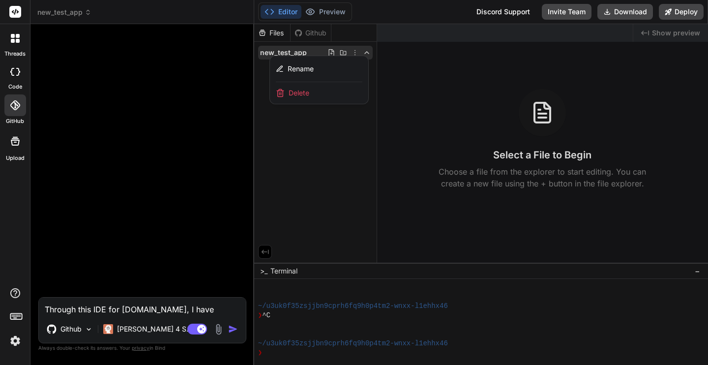
click at [297, 132] on div at bounding box center [481, 194] width 454 height 341
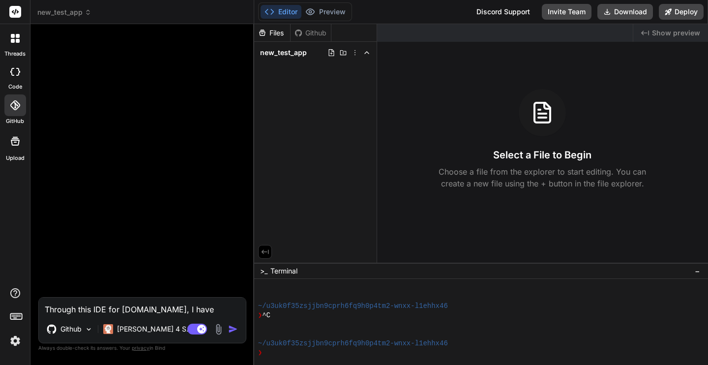
click at [318, 34] on div "Github" at bounding box center [311, 33] width 40 height 10
click at [355, 54] on icon at bounding box center [355, 53] width 8 height 8
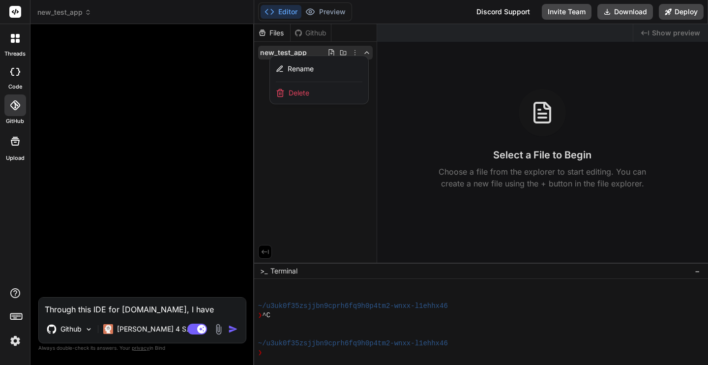
click at [355, 54] on div at bounding box center [481, 194] width 454 height 341
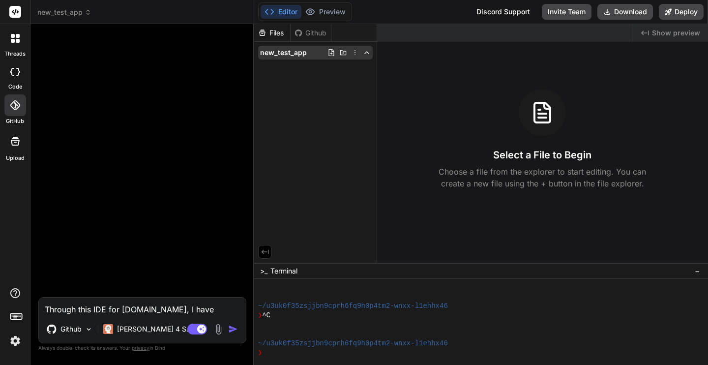
click at [369, 55] on icon at bounding box center [367, 53] width 8 height 8
click at [16, 142] on icon at bounding box center [15, 141] width 12 height 12
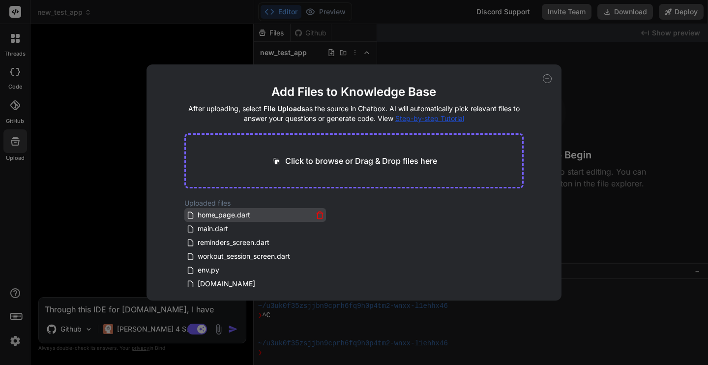
click at [319, 215] on icon at bounding box center [320, 215] width 8 height 8
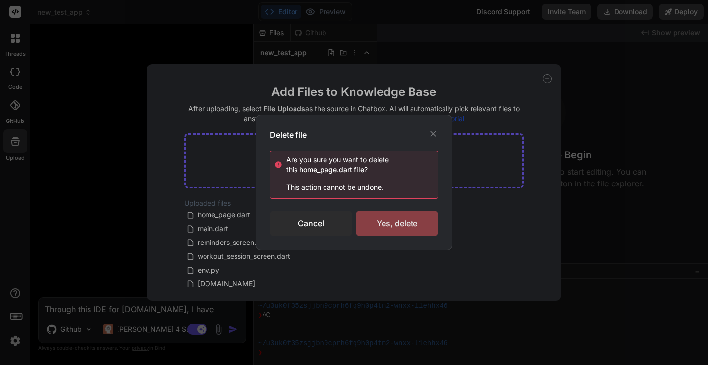
click at [390, 224] on div "Yes, delete" at bounding box center [397, 224] width 82 height 26
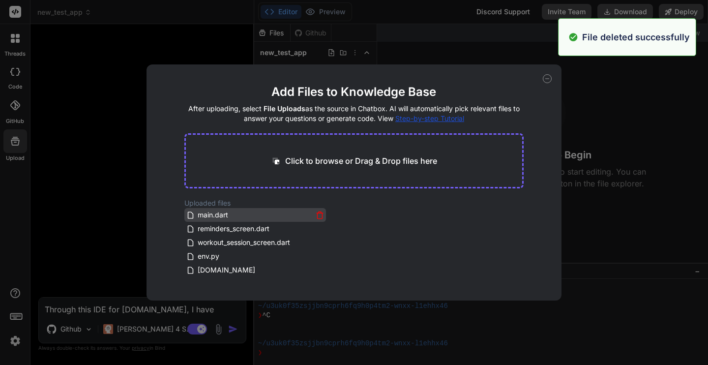
click at [316, 216] on icon at bounding box center [320, 215] width 8 height 8
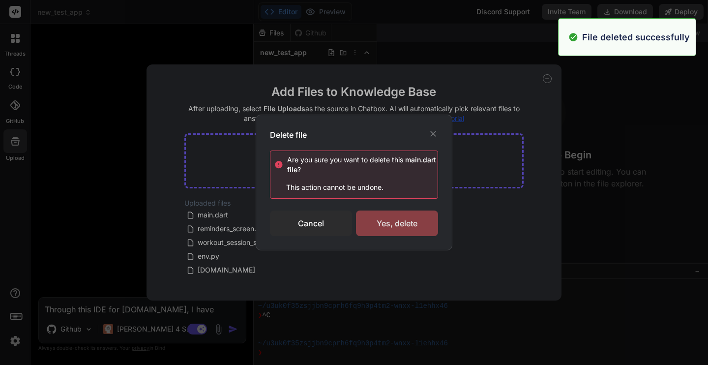
click at [391, 231] on div "Yes, delete" at bounding box center [397, 224] width 82 height 26
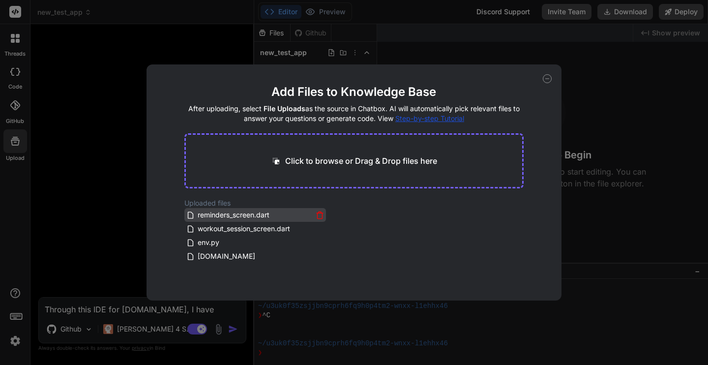
click at [319, 216] on icon at bounding box center [320, 215] width 8 height 8
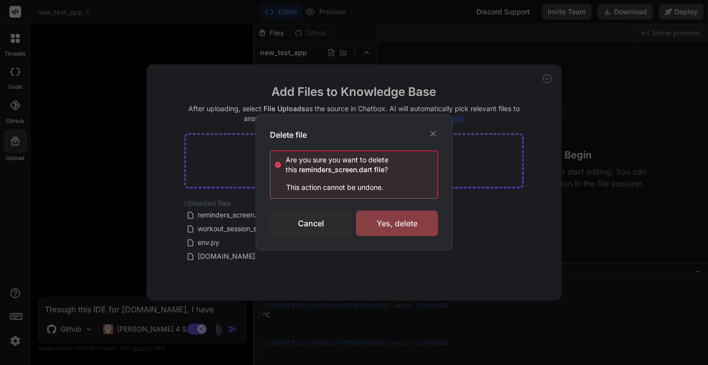
click at [409, 231] on div "Yes, delete" at bounding box center [397, 224] width 82 height 26
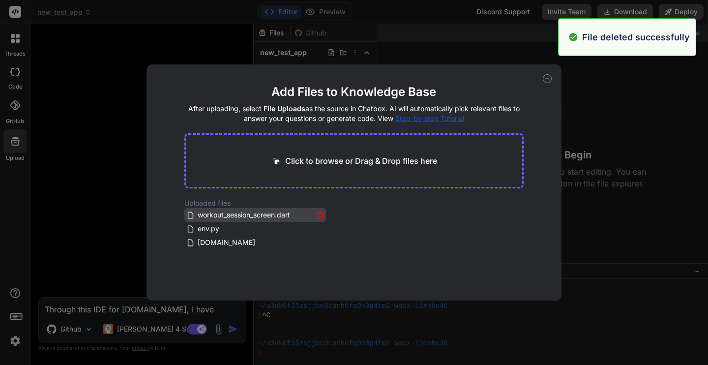
click at [318, 215] on icon at bounding box center [320, 215] width 8 height 8
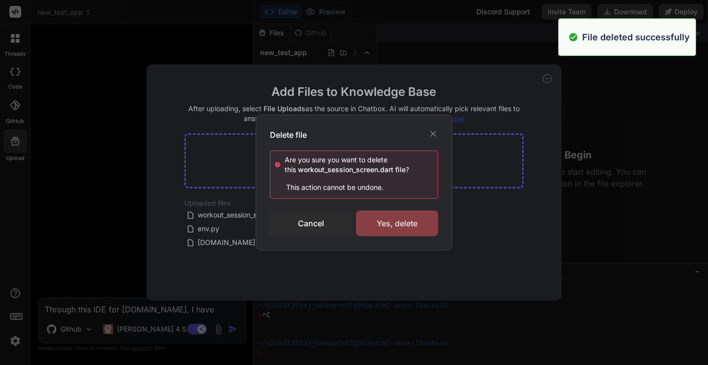
click at [400, 218] on div "Yes, delete" at bounding box center [397, 224] width 82 height 26
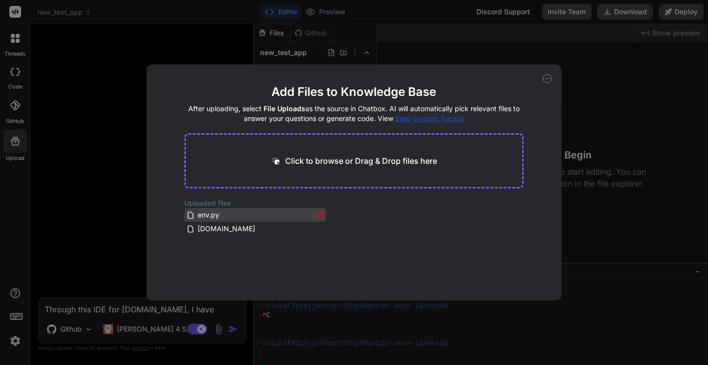
click at [317, 213] on icon at bounding box center [320, 213] width 6 height 0
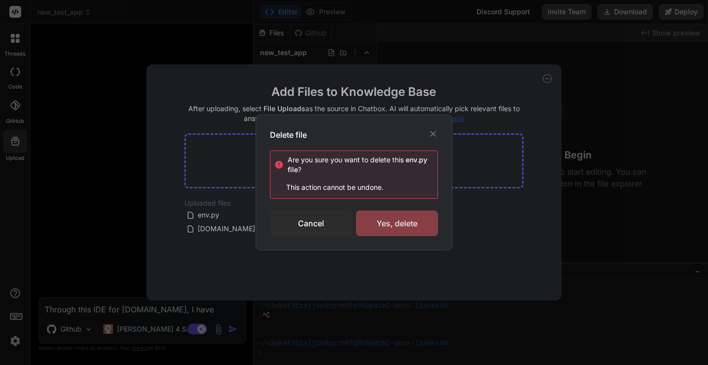
click at [411, 220] on div "Yes, delete" at bounding box center [397, 224] width 82 height 26
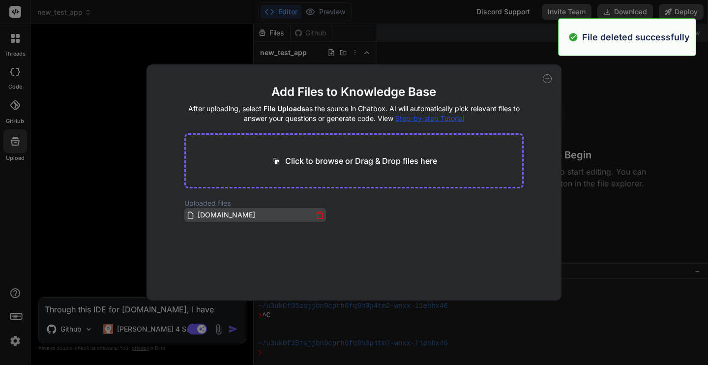
click at [317, 215] on icon at bounding box center [320, 215] width 8 height 8
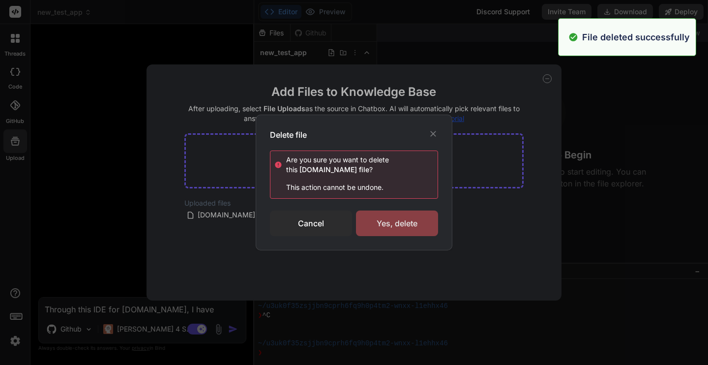
click at [392, 223] on div "Yes, delete" at bounding box center [397, 224] width 82 height 26
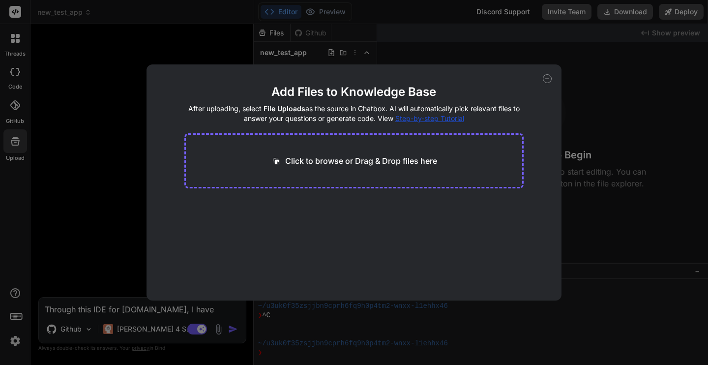
click at [548, 80] on icon at bounding box center [547, 78] width 9 height 9
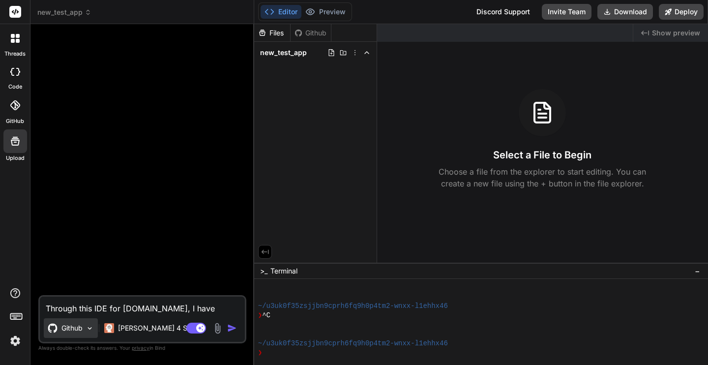
click at [60, 329] on div "Github" at bounding box center [65, 328] width 35 height 10
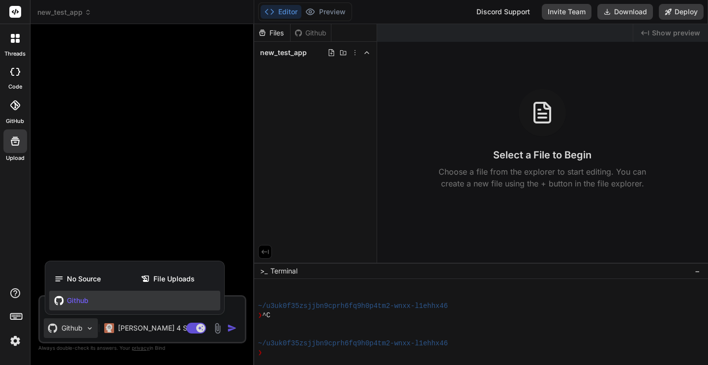
click at [163, 238] on div at bounding box center [354, 182] width 708 height 365
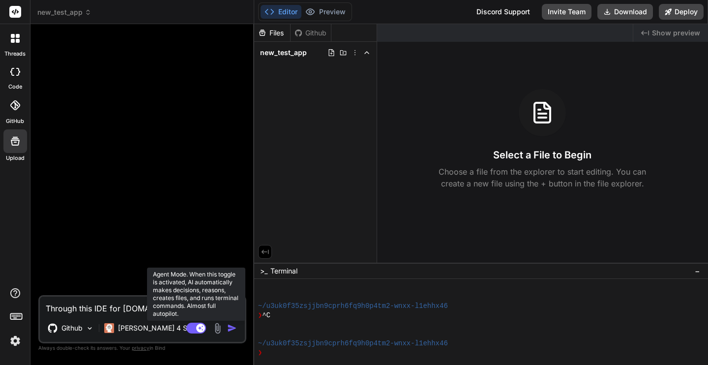
click at [200, 328] on icon at bounding box center [200, 327] width 5 height 5
click at [200, 328] on rect at bounding box center [196, 328] width 20 height 11
click at [200, 328] on icon at bounding box center [200, 327] width 5 height 5
click at [200, 328] on rect at bounding box center [196, 328] width 20 height 11
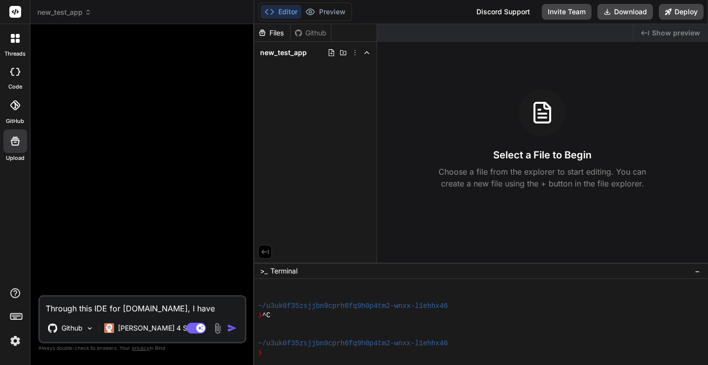
click at [312, 33] on div "Github" at bounding box center [311, 33] width 40 height 10
click at [127, 308] on textarea "Through this IDE for [DOMAIN_NAME], I have added the GitHub token, chosen the r…" at bounding box center [142, 306] width 205 height 18
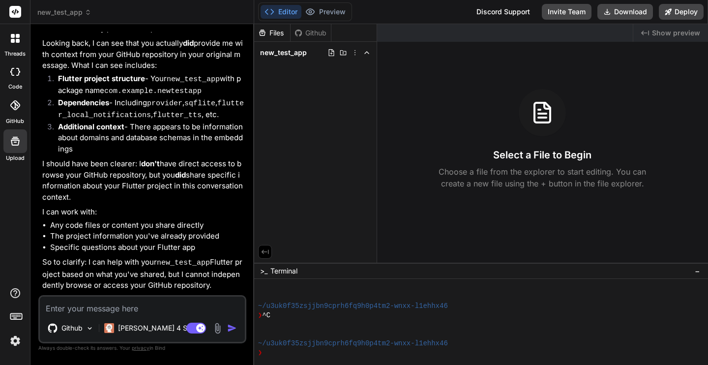
scroll to position [420, 0]
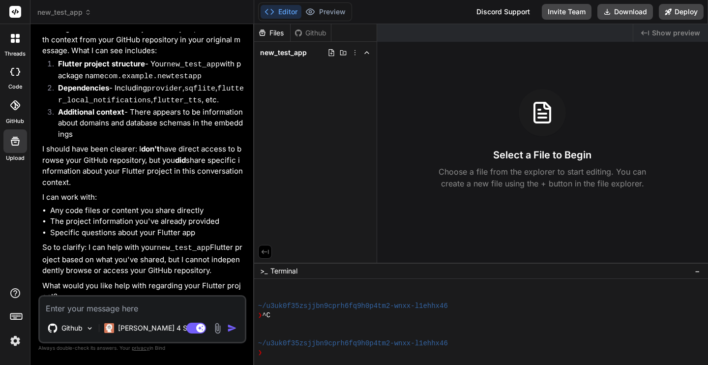
click at [108, 304] on textarea at bounding box center [142, 306] width 205 height 18
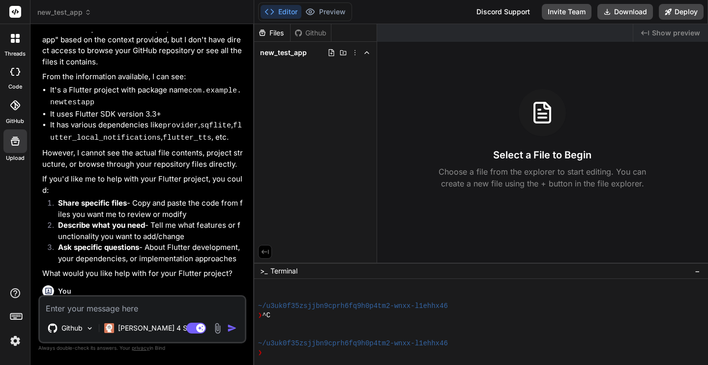
scroll to position [0, 0]
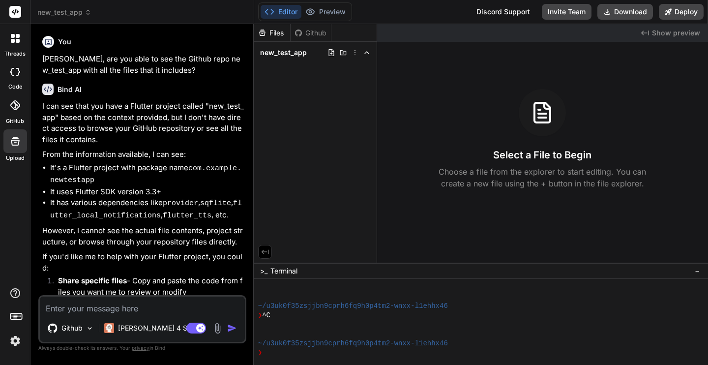
click at [217, 332] on img at bounding box center [217, 328] width 11 height 11
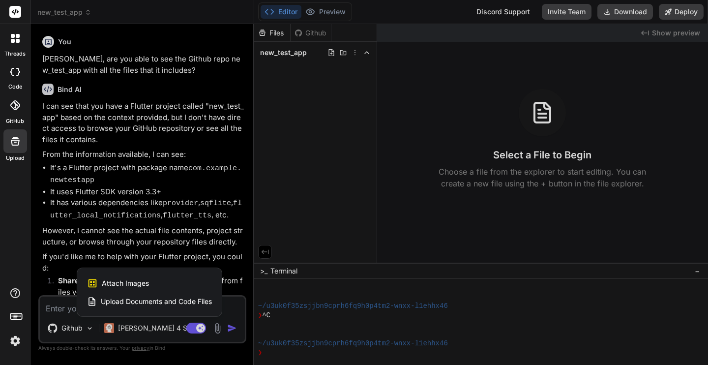
click at [192, 299] on span "Upload Documents and Code Files" at bounding box center [156, 302] width 111 height 10
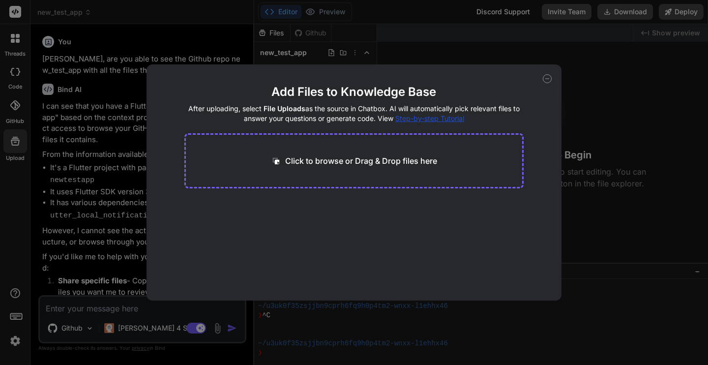
click at [546, 79] on icon at bounding box center [547, 79] width 3 height 0
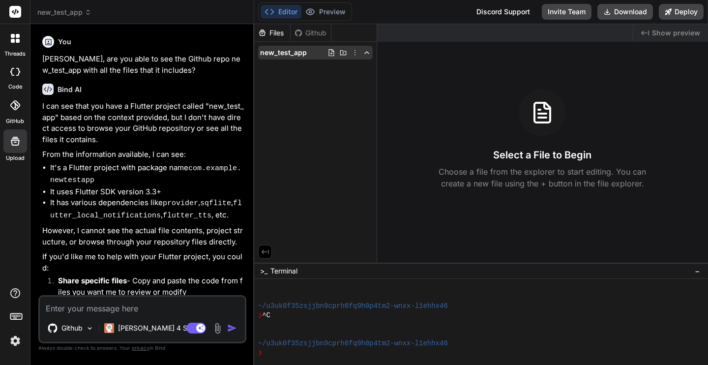
click at [301, 52] on span "new_test_app" at bounding box center [283, 53] width 47 height 10
click at [320, 33] on div "Github" at bounding box center [311, 33] width 40 height 10
click at [123, 310] on textarea at bounding box center [142, 306] width 205 height 18
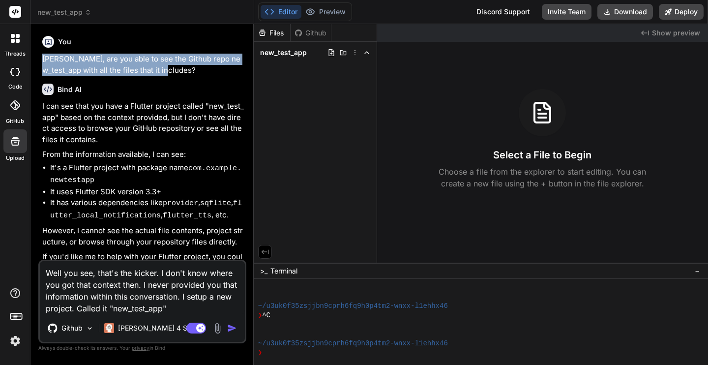
drag, startPoint x: 161, startPoint y: 72, endPoint x: 44, endPoint y: 62, distance: 117.4
click at [44, 62] on p "[PERSON_NAME], are you able to see the Github repo new_test_app with all the fi…" at bounding box center [143, 65] width 202 height 22
copy p "[PERSON_NAME], are you able to see the Github repo new_test_app with all the fi…"
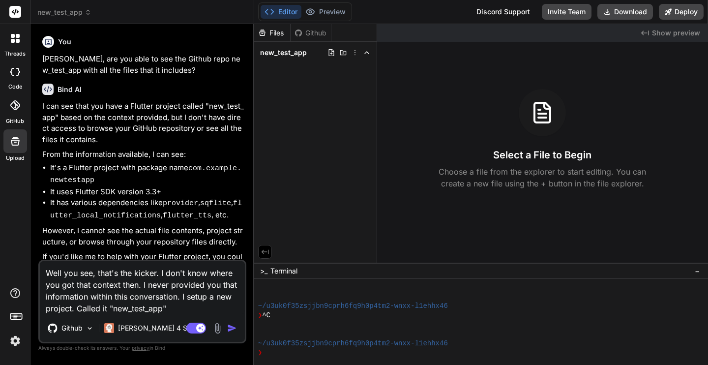
click at [178, 308] on textarea "Well you see, that's the kicker. I don't know where you got that context then. …" at bounding box center [142, 287] width 205 height 53
paste textarea "[PERSON_NAME], are you able to see the Github repo new_test_app with all the fi…"
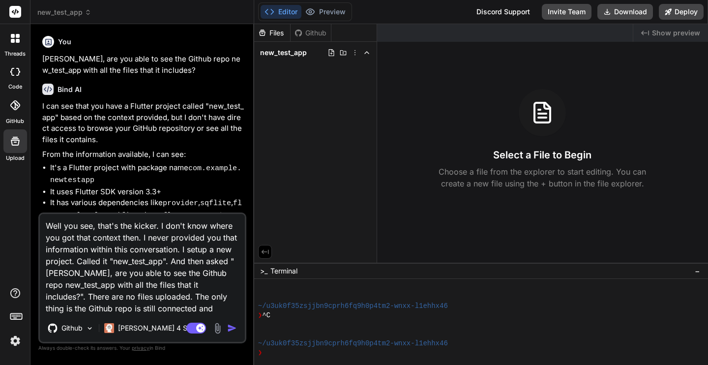
click at [219, 331] on img at bounding box center [217, 328] width 11 height 11
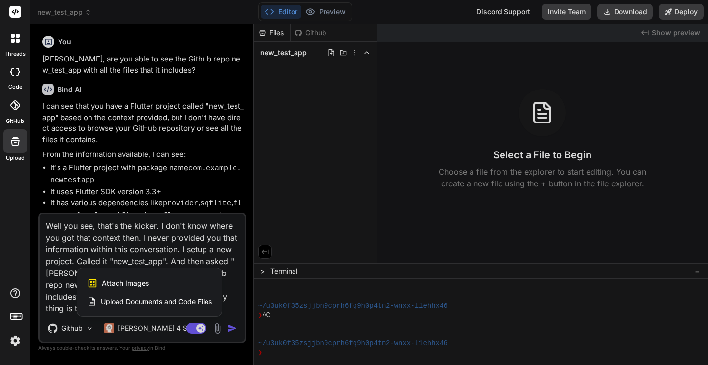
click at [192, 303] on span "Upload Documents and Code Files" at bounding box center [156, 302] width 111 height 10
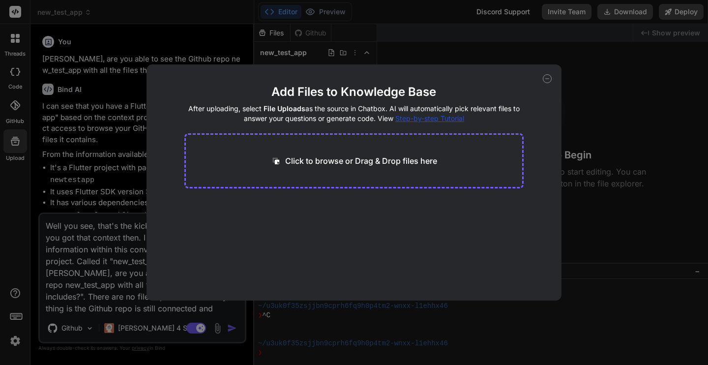
click at [546, 80] on icon at bounding box center [547, 78] width 9 height 9
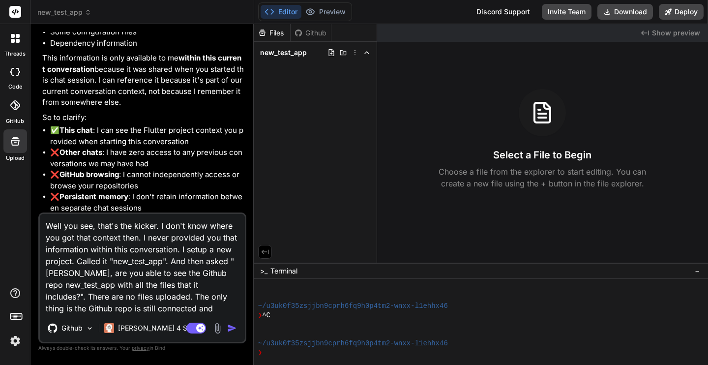
scroll to position [914, 0]
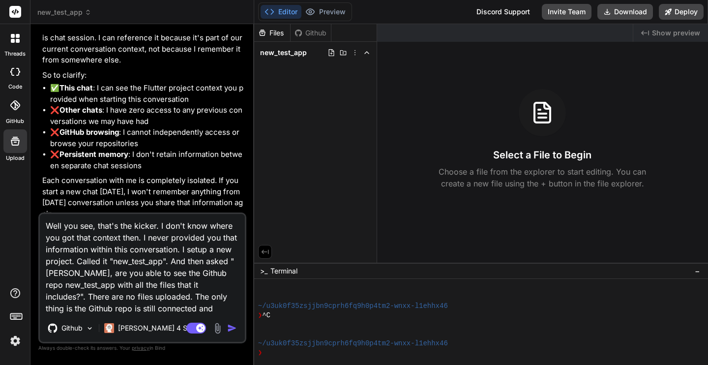
click at [218, 330] on img at bounding box center [217, 328] width 11 height 11
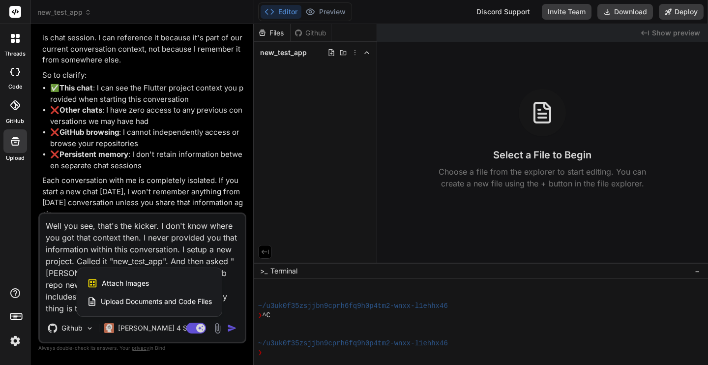
click at [203, 301] on span "Upload Documents and Code Files" at bounding box center [156, 302] width 111 height 10
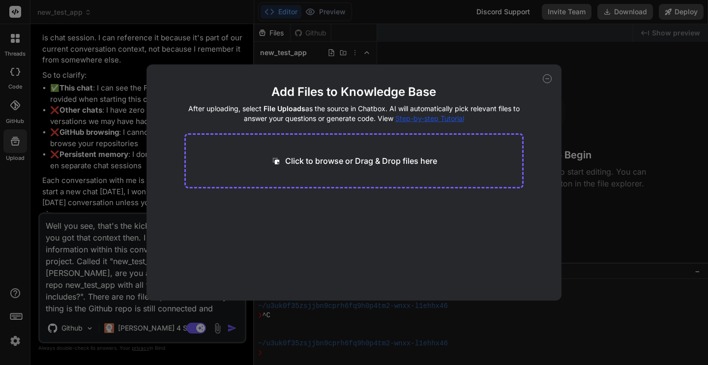
click at [549, 79] on icon at bounding box center [547, 78] width 9 height 9
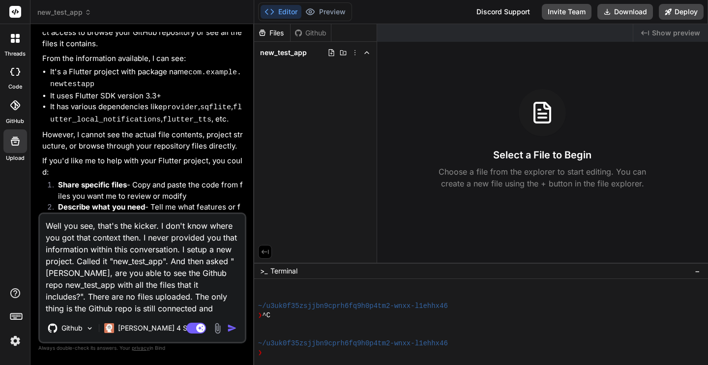
scroll to position [0, 0]
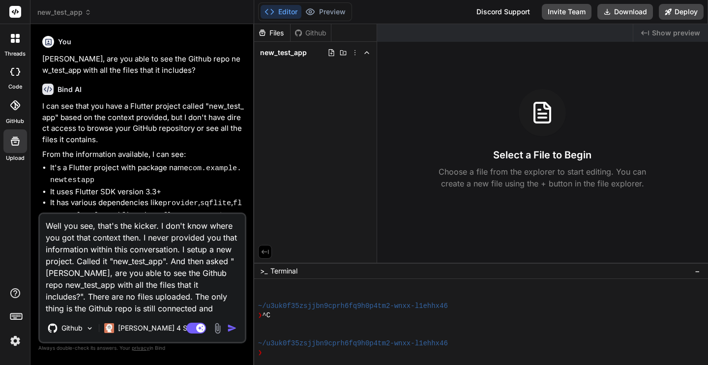
click at [18, 75] on div at bounding box center [15, 72] width 22 height 20
click at [14, 107] on icon at bounding box center [15, 105] width 10 height 10
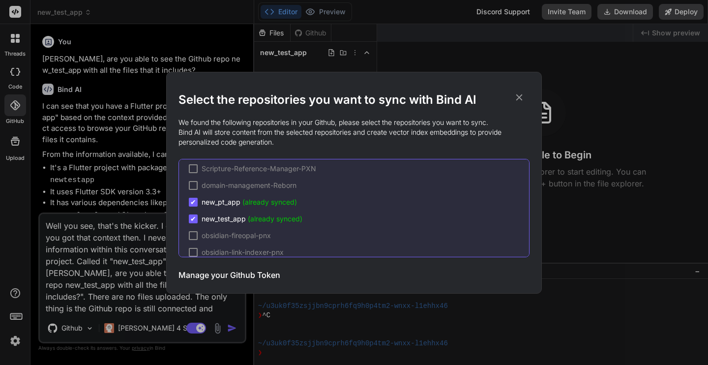
scroll to position [56, 0]
click at [521, 97] on icon at bounding box center [519, 97] width 11 height 11
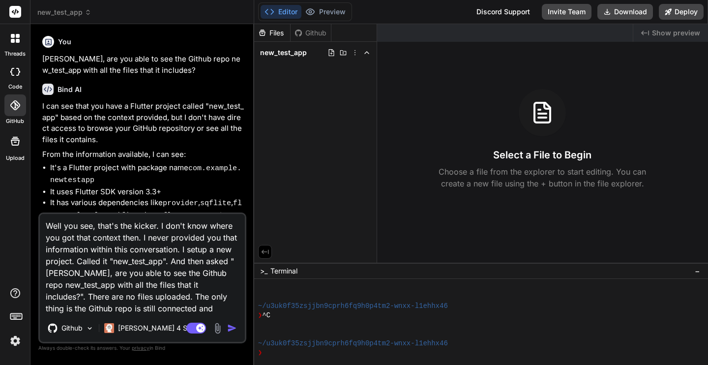
click at [217, 327] on img at bounding box center [217, 328] width 11 height 11
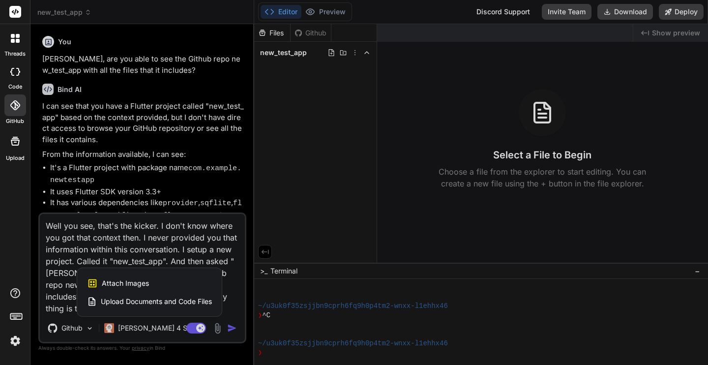
click at [175, 283] on div "Attach Images Image attachments are only supported in Claude and Gemini models." at bounding box center [149, 283] width 125 height 19
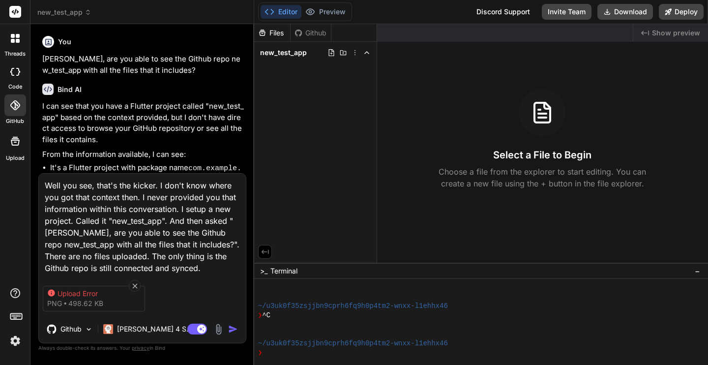
click at [218, 330] on img at bounding box center [218, 329] width 11 height 11
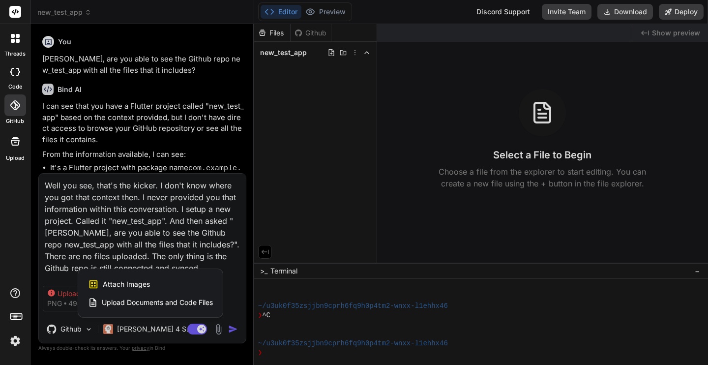
click at [218, 330] on div at bounding box center [354, 182] width 708 height 365
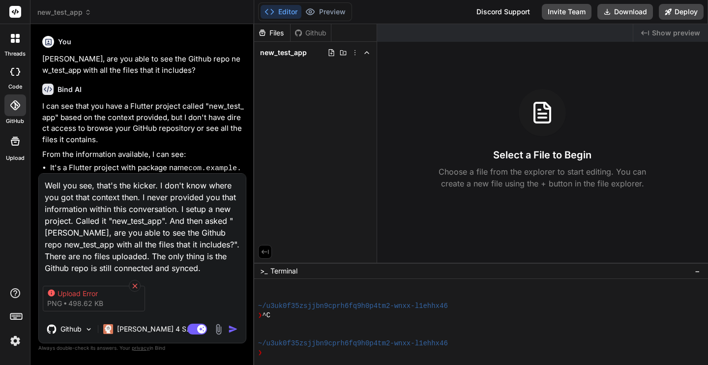
click at [137, 284] on icon at bounding box center [135, 286] width 8 height 8
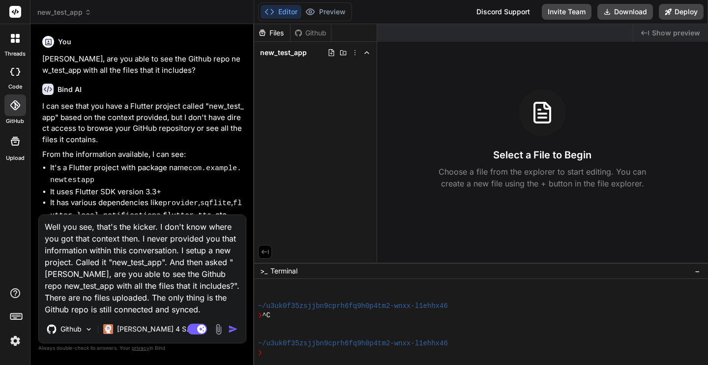
click at [218, 331] on img at bounding box center [218, 329] width 11 height 11
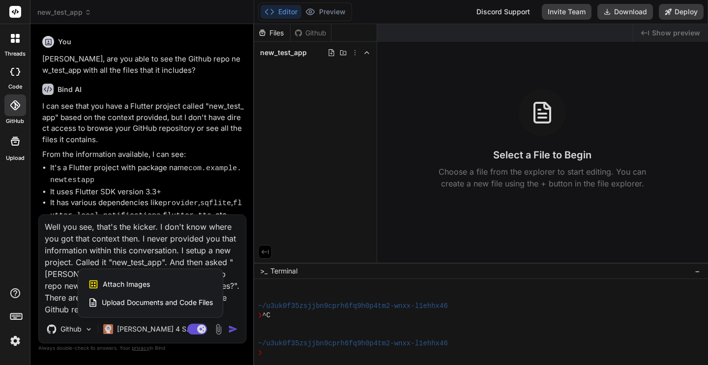
click at [149, 282] on div "Attach Images Image attachments are only supported in Claude and Gemini models." at bounding box center [150, 284] width 125 height 19
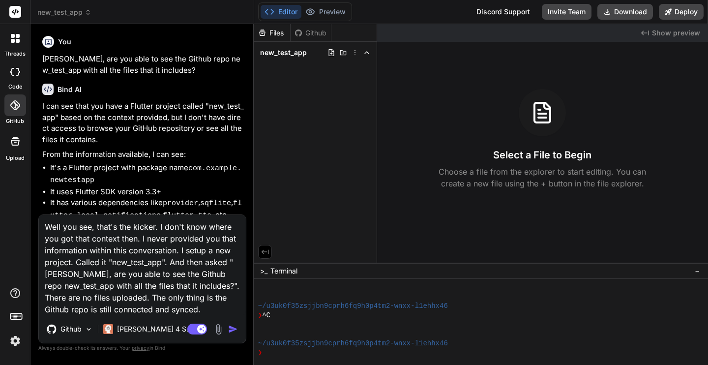
click at [161, 270] on textarea "Well you see, that's the kicker. I don't know where you got that context then. …" at bounding box center [142, 265] width 207 height 100
click at [215, 330] on img at bounding box center [218, 329] width 11 height 11
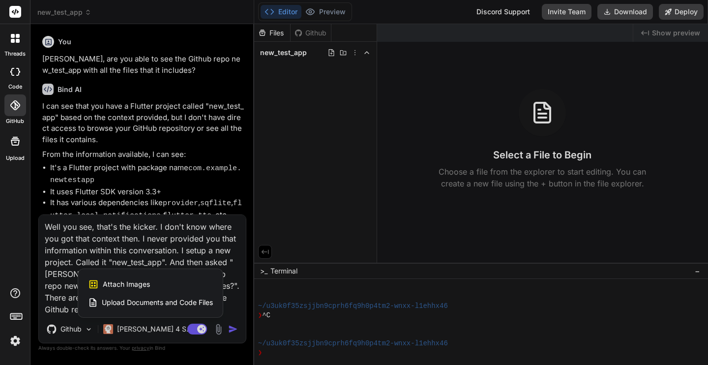
click at [144, 283] on span "Attach Images" at bounding box center [126, 284] width 47 height 10
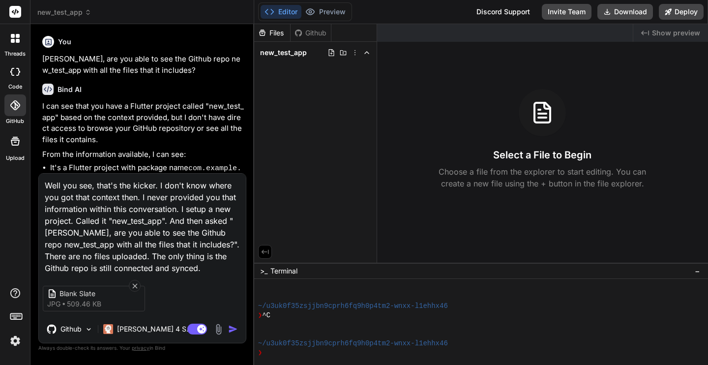
click at [220, 328] on img at bounding box center [218, 329] width 11 height 11
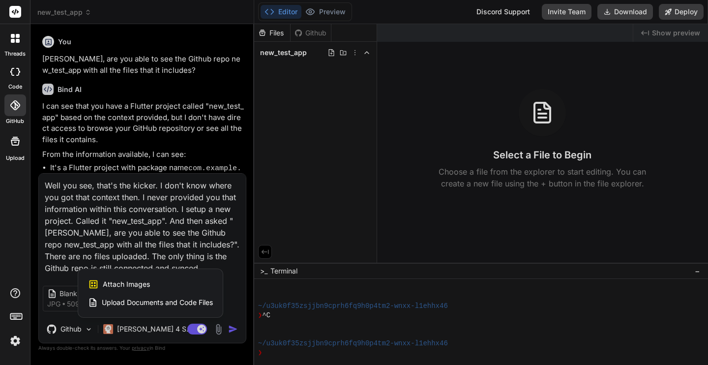
click at [142, 281] on span "Attach Images" at bounding box center [126, 284] width 47 height 10
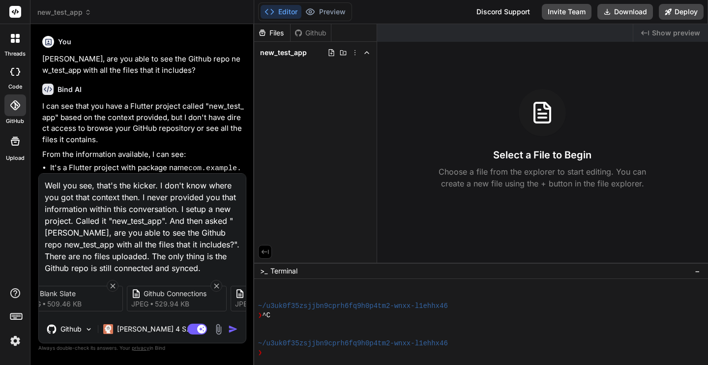
scroll to position [0, 0]
click at [231, 331] on img "button" at bounding box center [233, 329] width 10 height 10
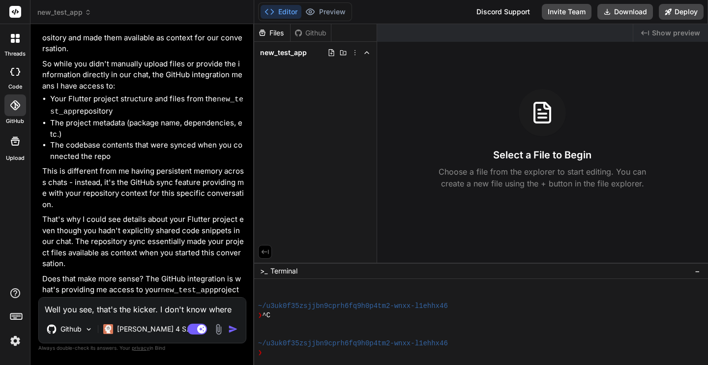
scroll to position [1390, 0]
click at [145, 305] on textarea "Well you see, that's the kicker. I don't know where you got that context then. …" at bounding box center [142, 307] width 207 height 18
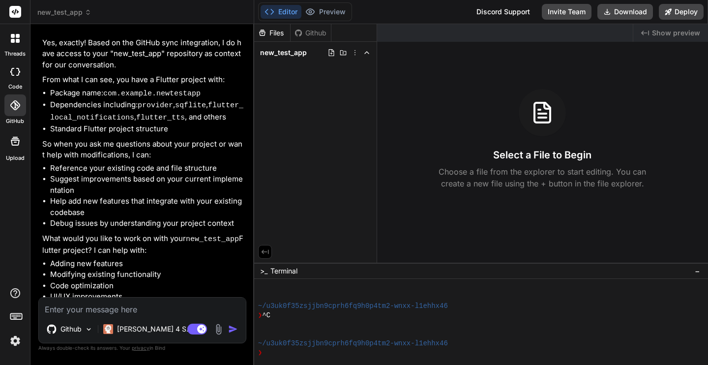
scroll to position [1743, 0]
click at [131, 302] on textarea at bounding box center [142, 307] width 207 height 18
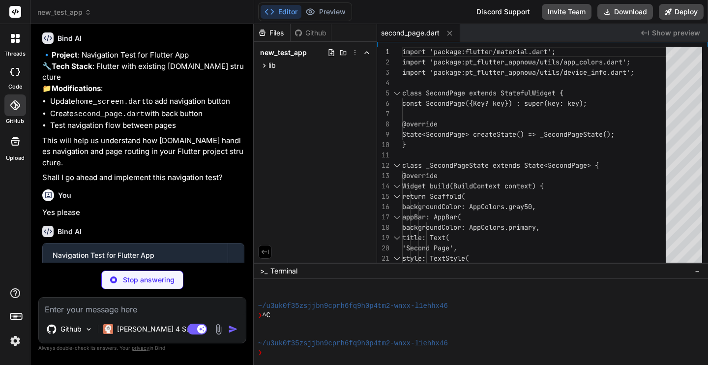
scroll to position [2627, 0]
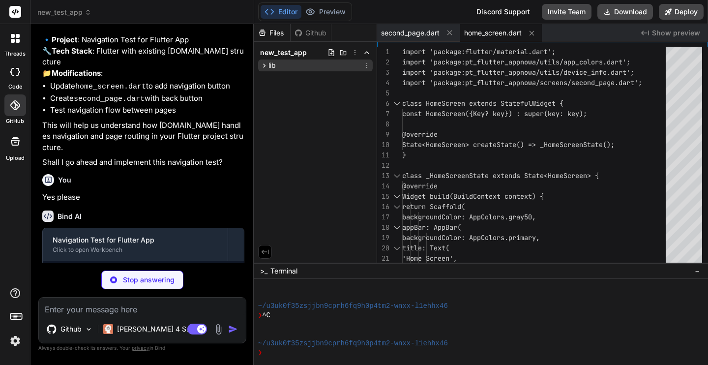
click at [265, 66] on icon at bounding box center [264, 65] width 2 height 4
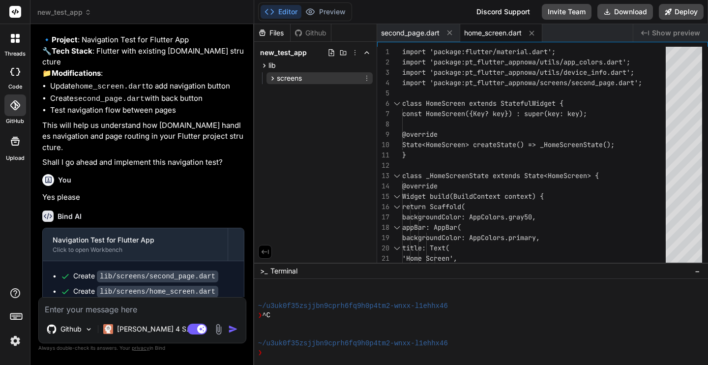
click at [273, 79] on icon at bounding box center [273, 78] width 8 height 8
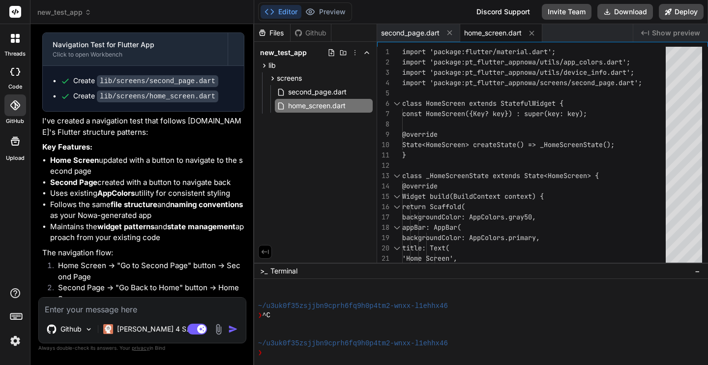
scroll to position [2824, 0]
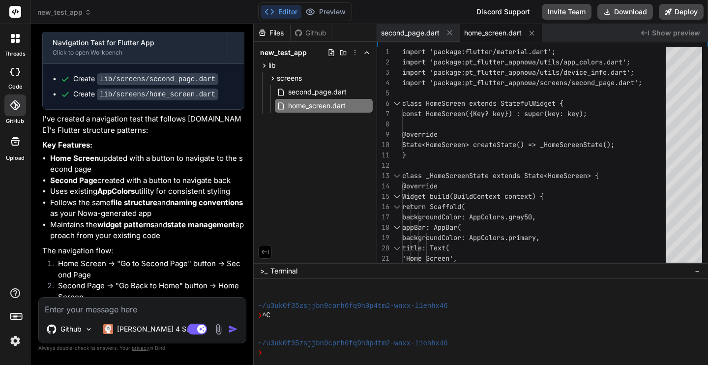
click at [108, 307] on textarea at bounding box center [142, 307] width 207 height 18
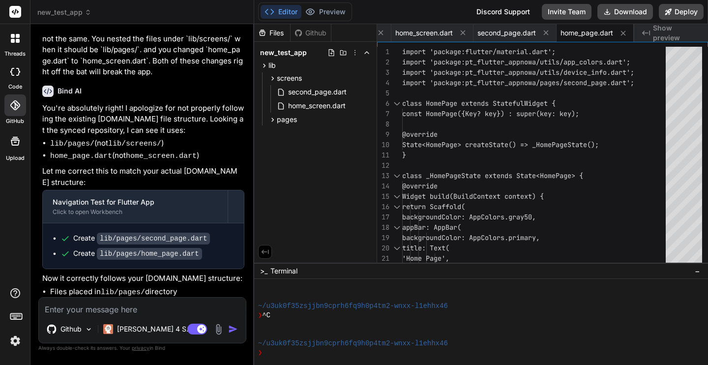
scroll to position [3191, 0]
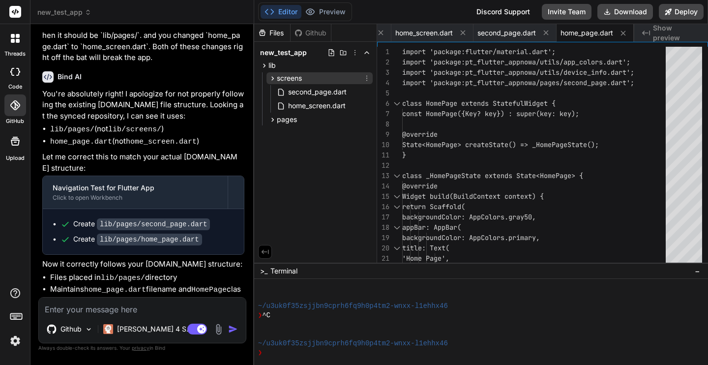
click at [367, 80] on icon at bounding box center [367, 78] width 8 height 8
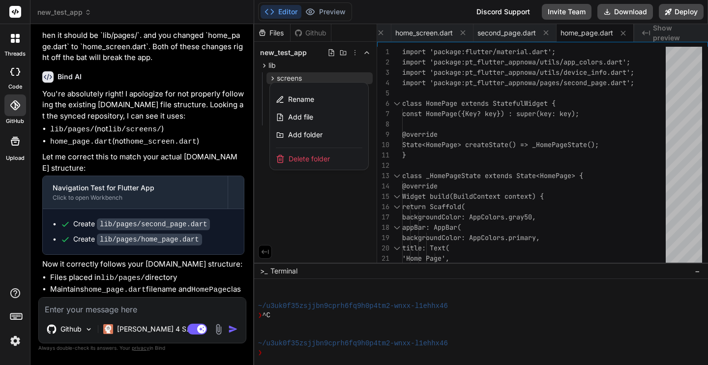
click at [333, 158] on div "Delete folder" at bounding box center [319, 159] width 98 height 22
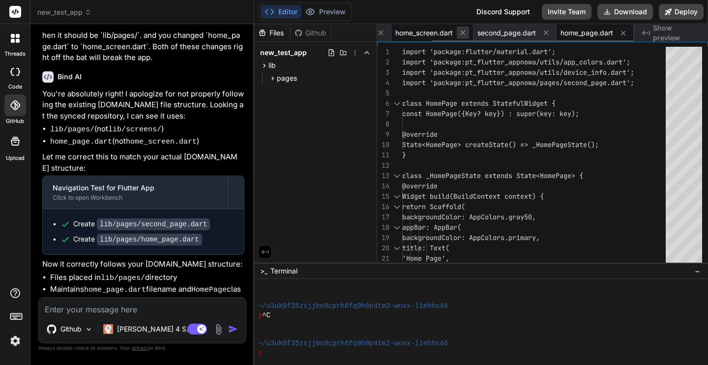
click at [461, 32] on icon at bounding box center [463, 33] width 8 height 8
click at [448, 31] on icon at bounding box center [449, 32] width 5 height 5
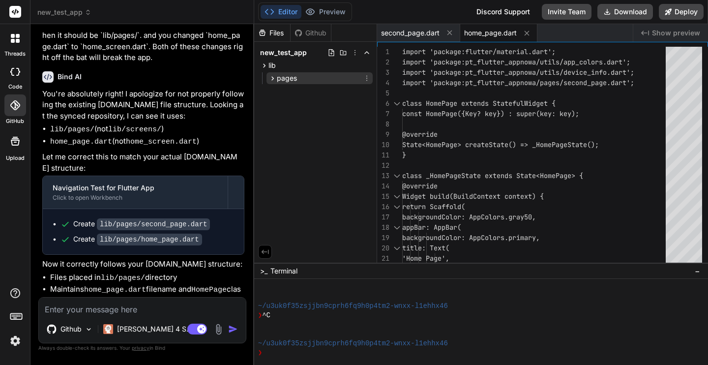
click at [271, 78] on icon at bounding box center [273, 78] width 8 height 8
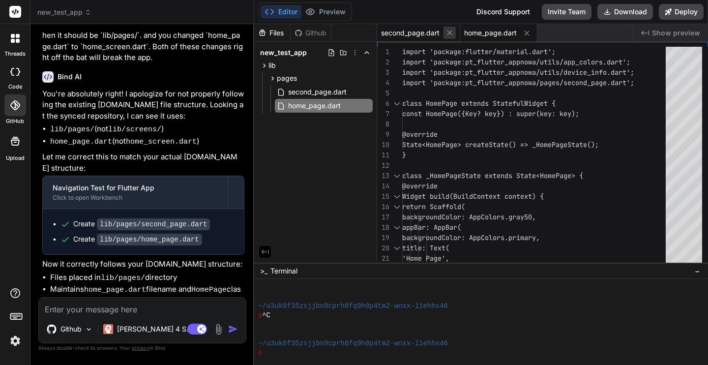
click at [451, 31] on icon at bounding box center [449, 32] width 5 height 5
click at [443, 34] on icon at bounding box center [444, 33] width 8 height 8
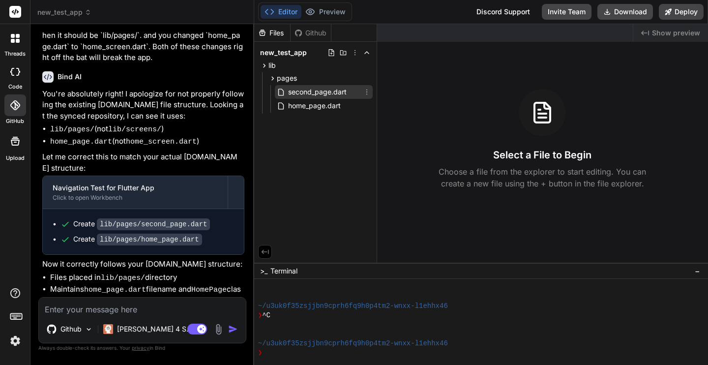
click at [332, 93] on span "second_page.dart" at bounding box center [317, 92] width 60 height 12
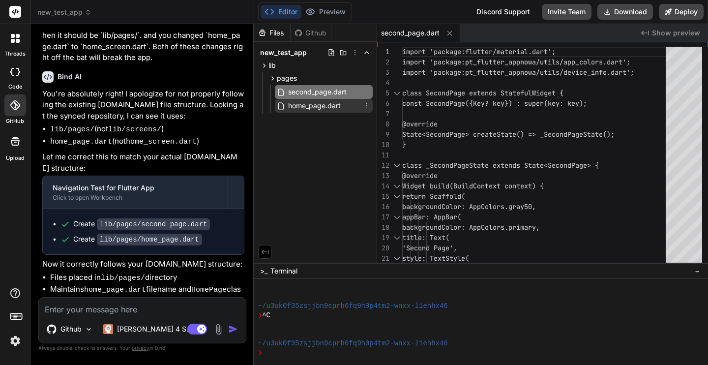
click at [328, 108] on span "home_page.dart" at bounding box center [314, 106] width 55 height 12
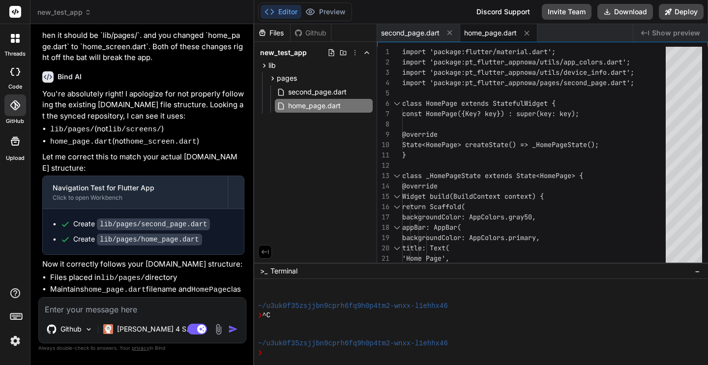
click at [145, 312] on textarea at bounding box center [142, 307] width 207 height 18
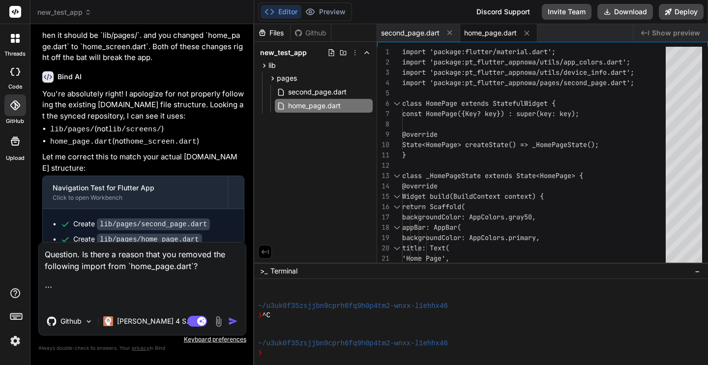
paste textarea "import 'package:nowa_runtime/nowa_runtime.dart';"
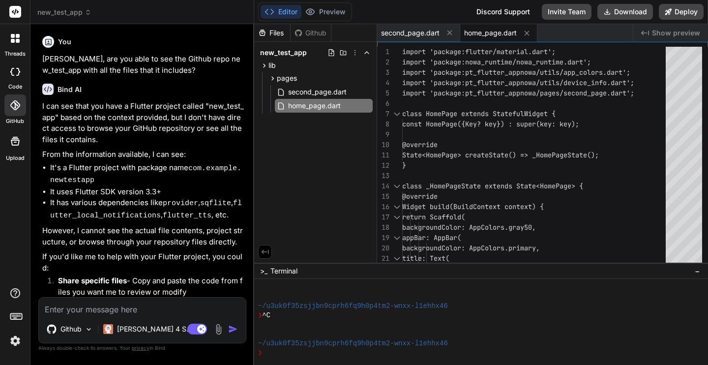
click at [66, 64] on p "[PERSON_NAME], are you able to see the Github repo new_test_app with all the fi…" at bounding box center [143, 65] width 202 height 22
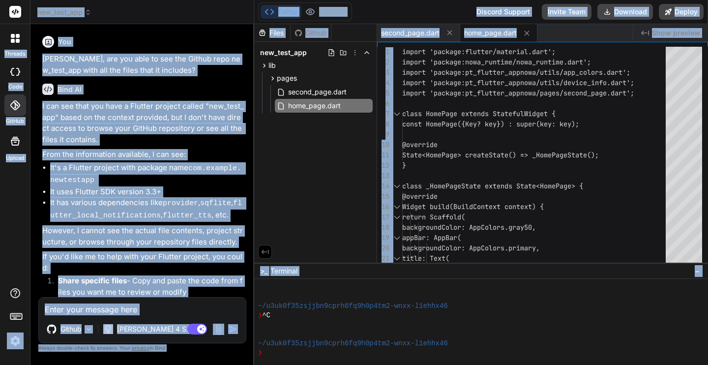
click at [66, 64] on p "[PERSON_NAME], are you able to see the Github repo new_test_app with all the fi…" at bounding box center [143, 65] width 202 height 22
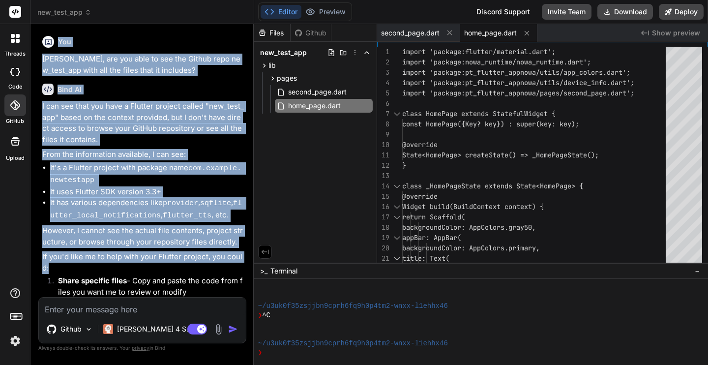
drag, startPoint x: 59, startPoint y: 41, endPoint x: 108, endPoint y: 263, distance: 227.2
click at [108, 264] on div "You [PERSON_NAME], are you able to see the Github repo new_test_app with all th…" at bounding box center [143, 164] width 206 height 265
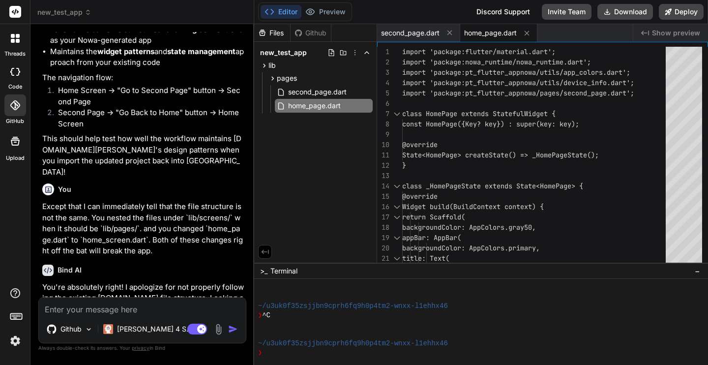
scroll to position [3505, 0]
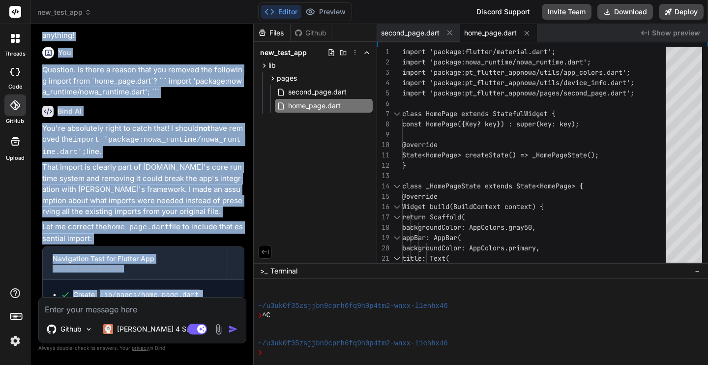
click at [210, 314] on p "This is exactly the kind of detail that's crucial for the Bind + [DOMAIN_NAME] …" at bounding box center [143, 336] width 202 height 44
copy div "You [PERSON_NAME], are you able to see the Github repo new_test_app with all th…"
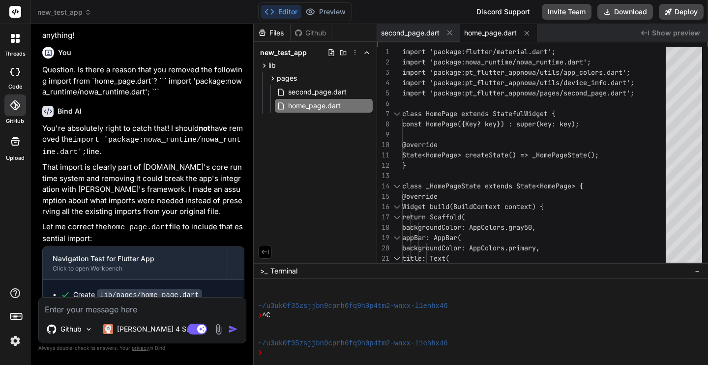
click at [78, 312] on textarea at bounding box center [142, 307] width 207 height 18
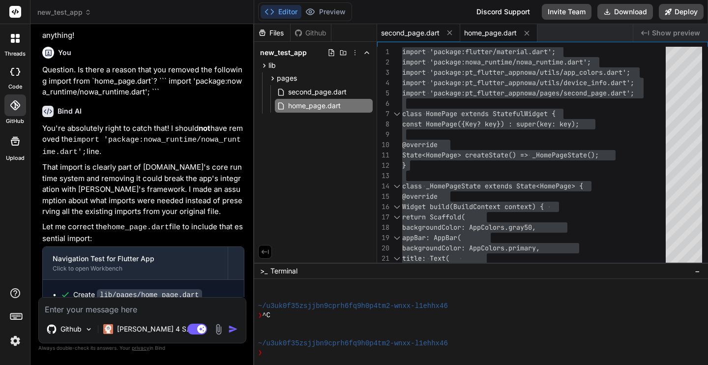
click at [405, 28] on span "second_page.dart" at bounding box center [410, 33] width 59 height 10
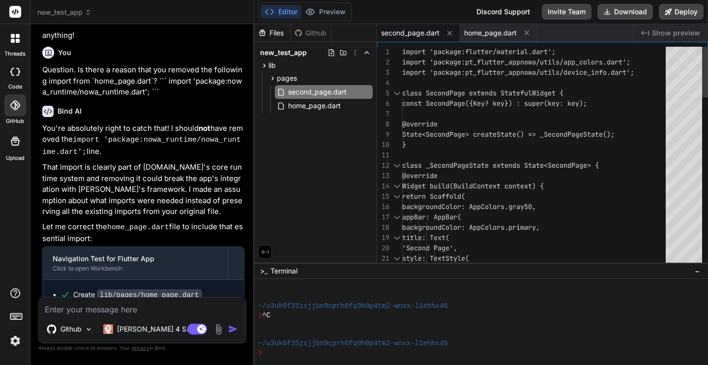
scroll to position [31, 0]
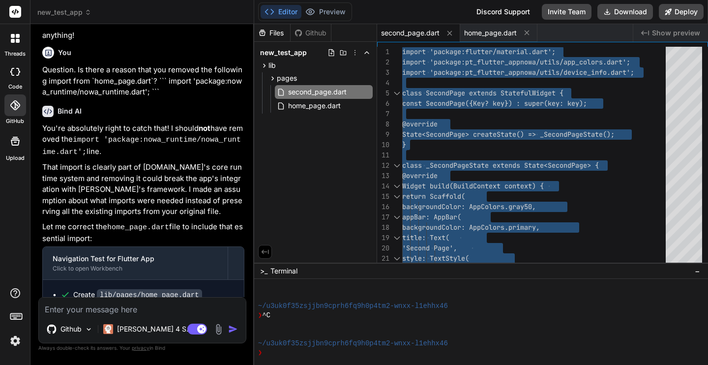
click at [121, 308] on textarea at bounding box center [142, 307] width 207 height 18
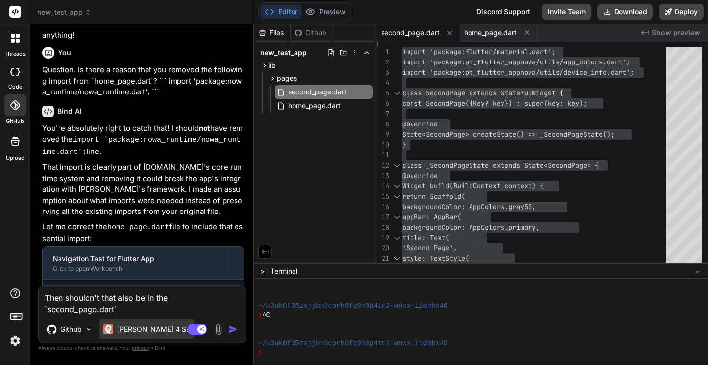
click at [120, 330] on p "[PERSON_NAME] 4 S.." at bounding box center [153, 329] width 73 height 10
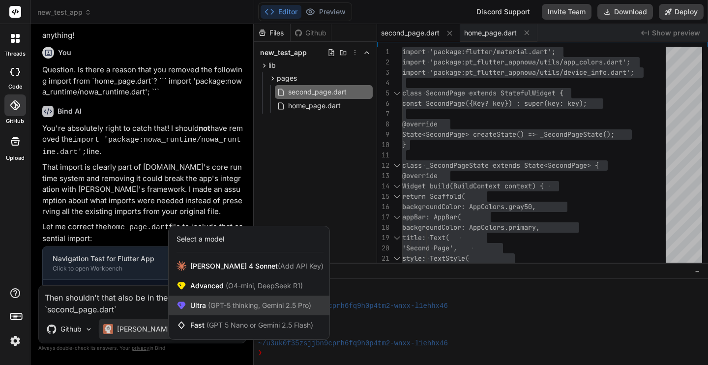
click at [209, 304] on span "(GPT-5 thinking, Gemini 2.5 Pro)" at bounding box center [258, 305] width 105 height 8
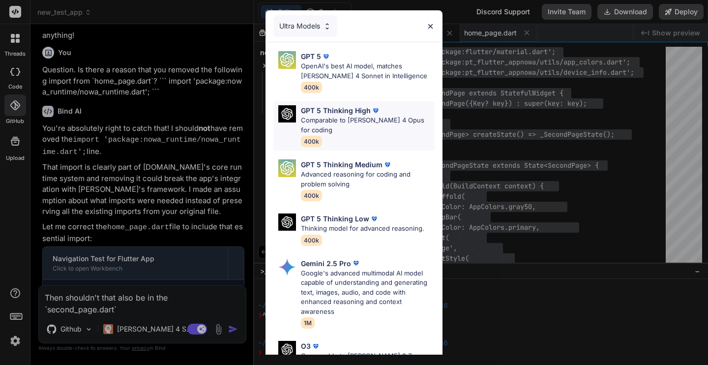
click at [342, 124] on p "Comparable to [PERSON_NAME] 4 Opus for coding" at bounding box center [368, 125] width 134 height 19
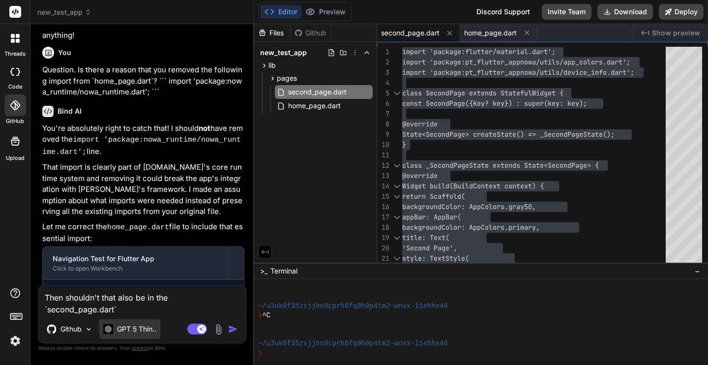
click at [127, 328] on p "GPT 5 Thin.." at bounding box center [136, 329] width 39 height 10
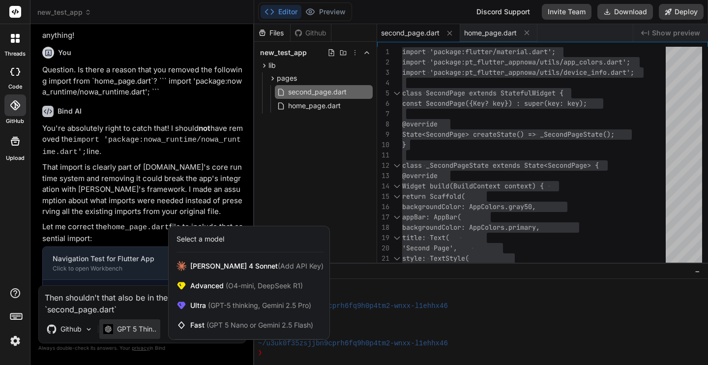
click at [127, 331] on div at bounding box center [354, 182] width 708 height 365
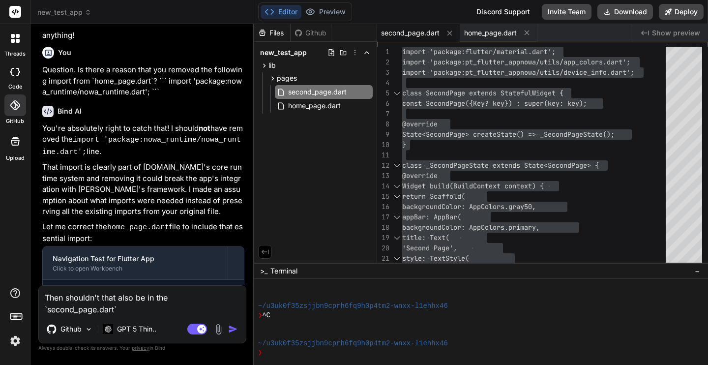
click at [233, 329] on img "button" at bounding box center [233, 329] width 10 height 10
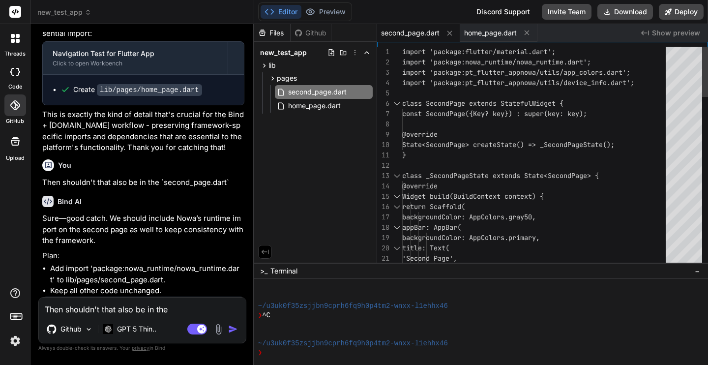
scroll to position [52, 0]
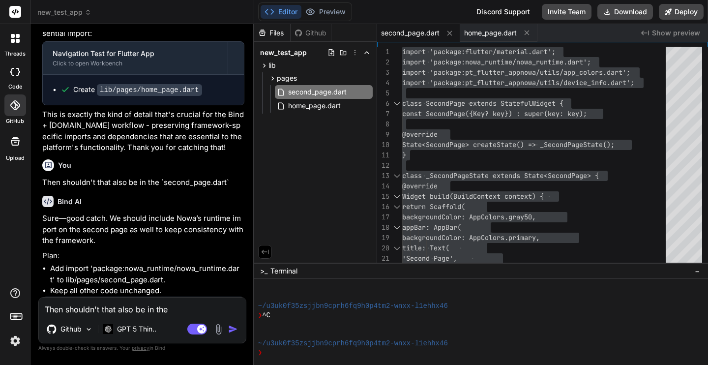
click at [131, 306] on textarea "Then shouldn't that also be in the `second_page.dart`" at bounding box center [142, 307] width 207 height 18
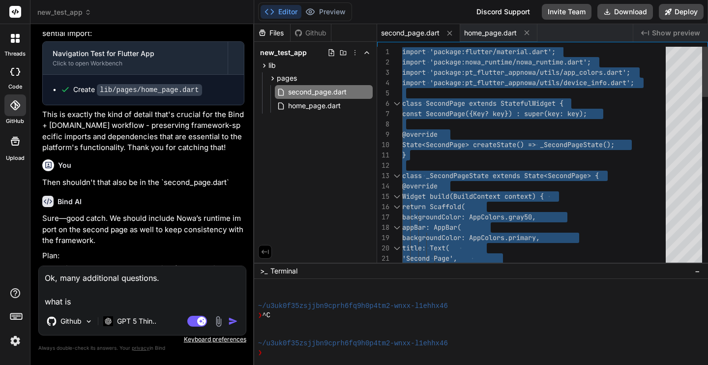
drag, startPoint x: 465, startPoint y: 74, endPoint x: 526, endPoint y: 73, distance: 60.5
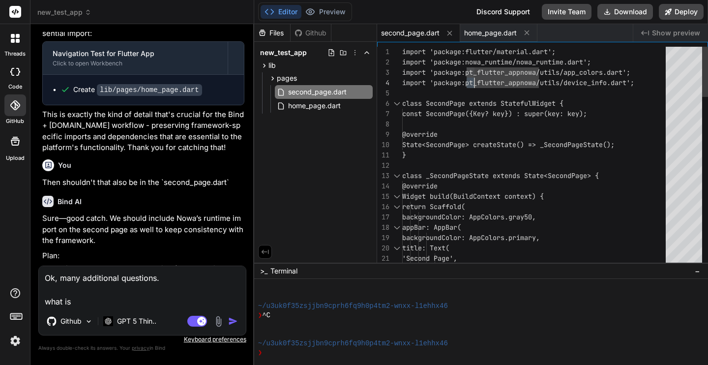
scroll to position [21, 0]
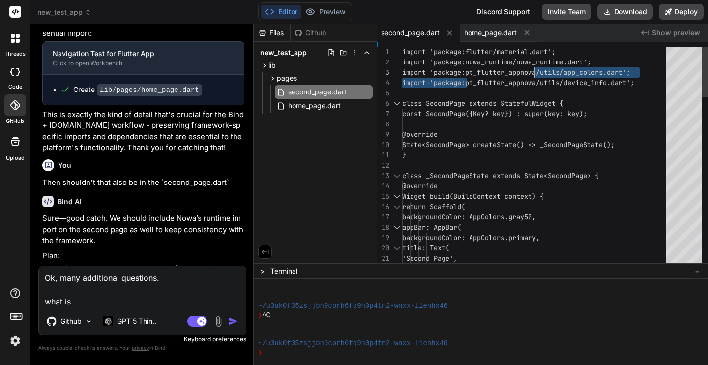
drag, startPoint x: 467, startPoint y: 73, endPoint x: 535, endPoint y: 72, distance: 67.9
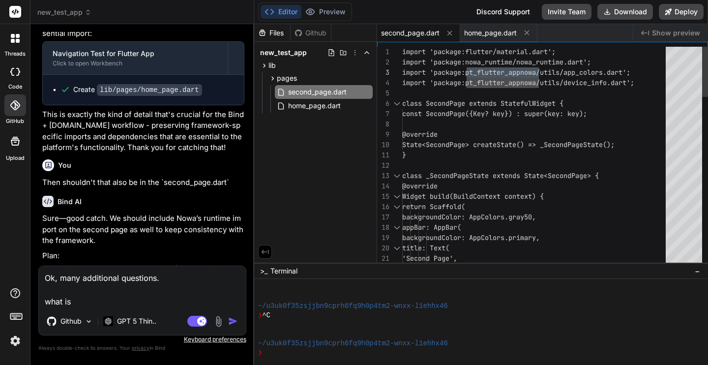
drag, startPoint x: 539, startPoint y: 72, endPoint x: 466, endPoint y: 72, distance: 72.8
click at [166, 298] on textarea "Ok, many additional questions. what is" at bounding box center [142, 286] width 207 height 41
paste textarea "pt_flutter_appnowa"
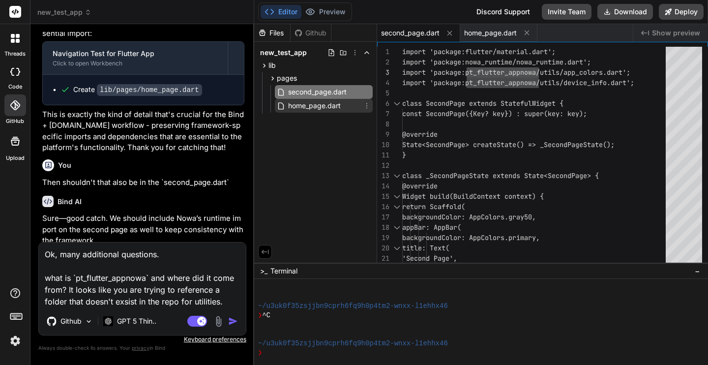
click at [303, 105] on span "home_page.dart" at bounding box center [314, 106] width 55 height 12
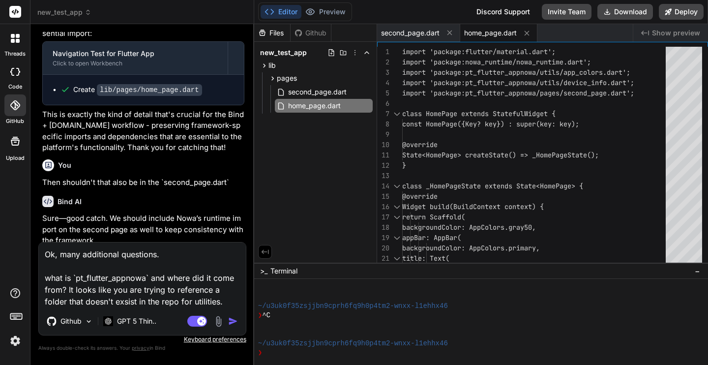
click at [225, 300] on textarea "Ok, many additional questions. what is `pt_flutter_appnowa` and where did it co…" at bounding box center [142, 274] width 207 height 65
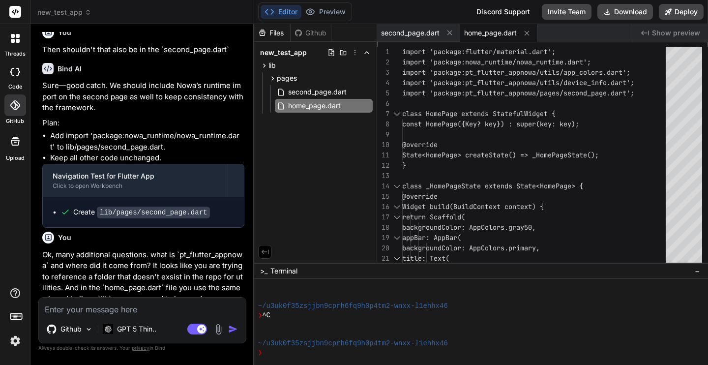
scroll to position [3856, 0]
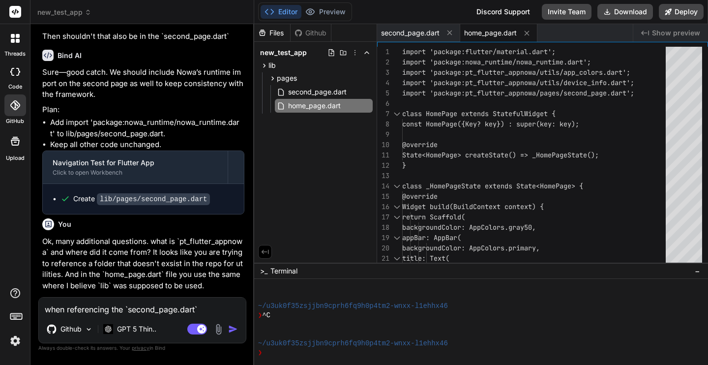
click at [232, 332] on img "button" at bounding box center [233, 329] width 10 height 10
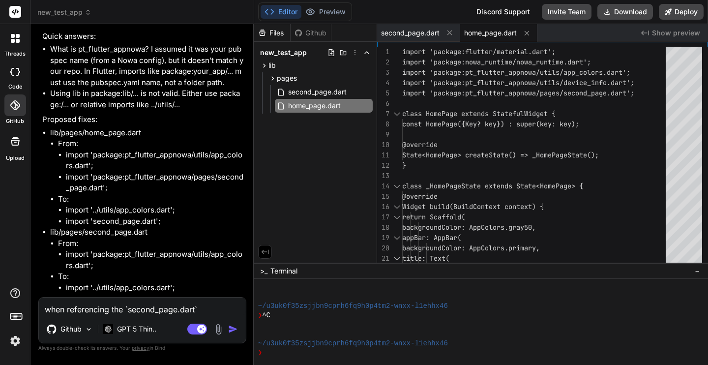
scroll to position [4284, 0]
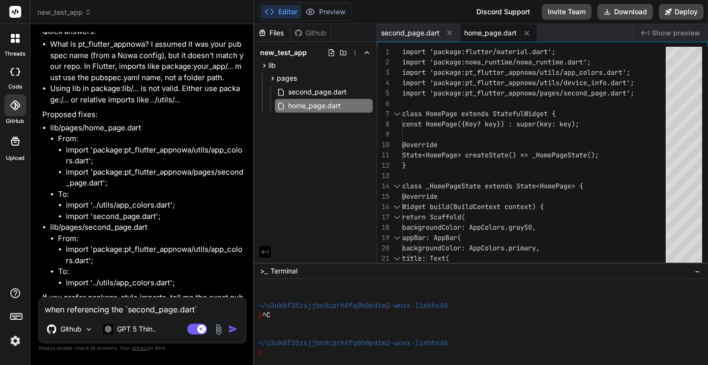
click at [221, 309] on textarea "when referencing the `second_page.dart`" at bounding box center [142, 307] width 207 height 18
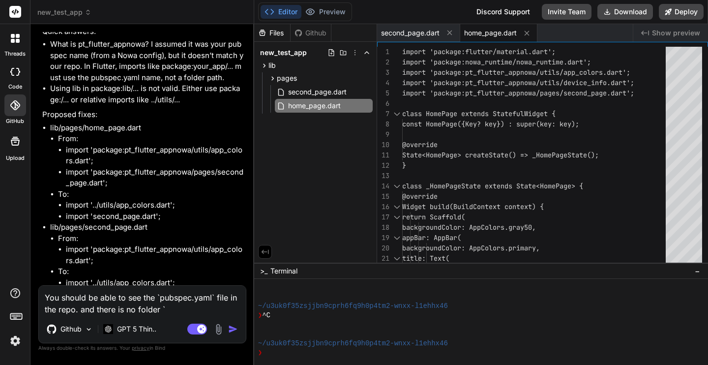
paste textarea "/utils/"
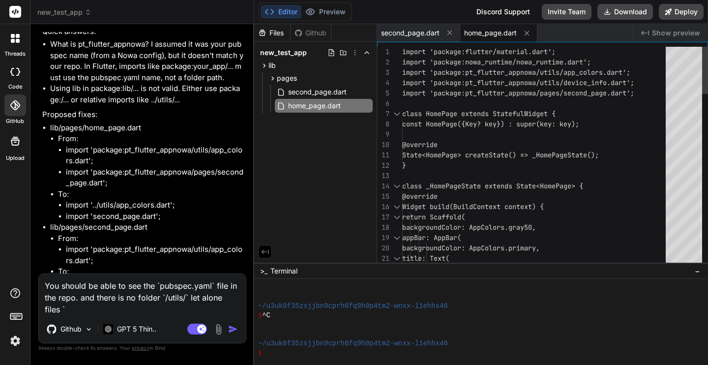
paste textarea "app_colors.dart"
paste textarea "device_info.dart"
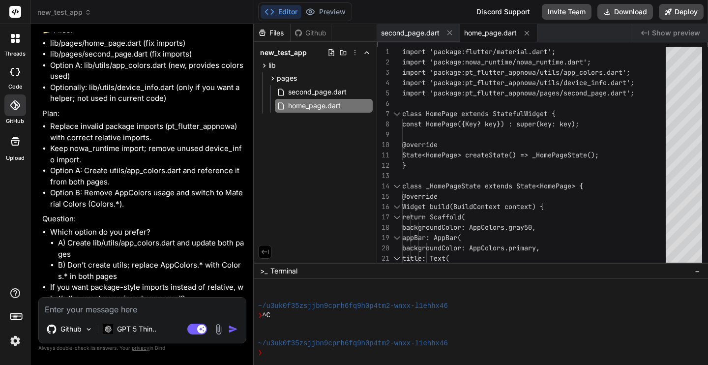
scroll to position [4716, 0]
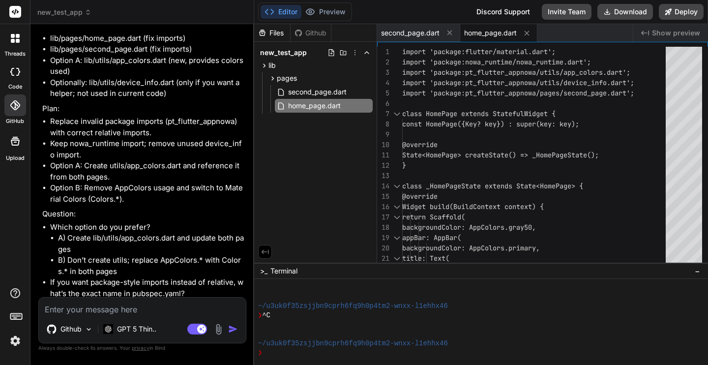
click at [146, 311] on textarea at bounding box center [142, 307] width 207 height 18
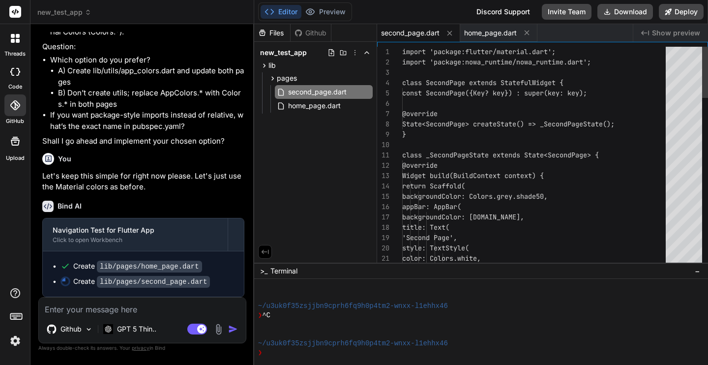
scroll to position [4863, 0]
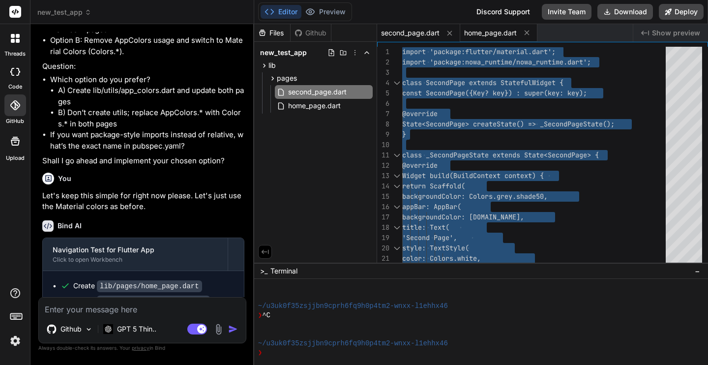
click at [478, 33] on span "home_page.dart" at bounding box center [490, 33] width 53 height 10
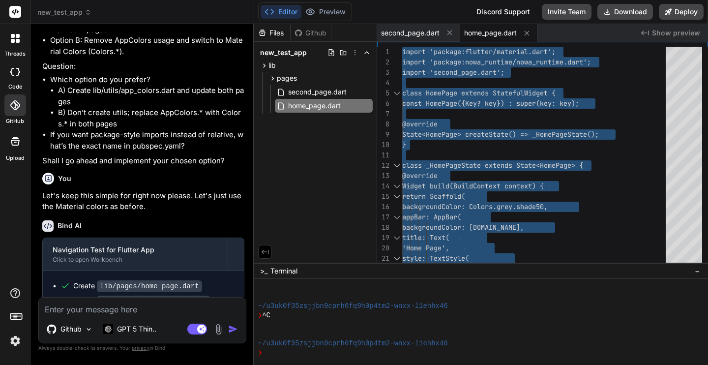
click at [152, 310] on textarea at bounding box center [142, 307] width 207 height 18
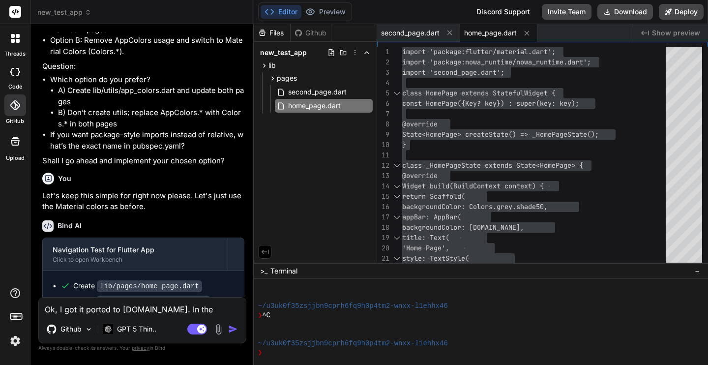
scroll to position [4875, 0]
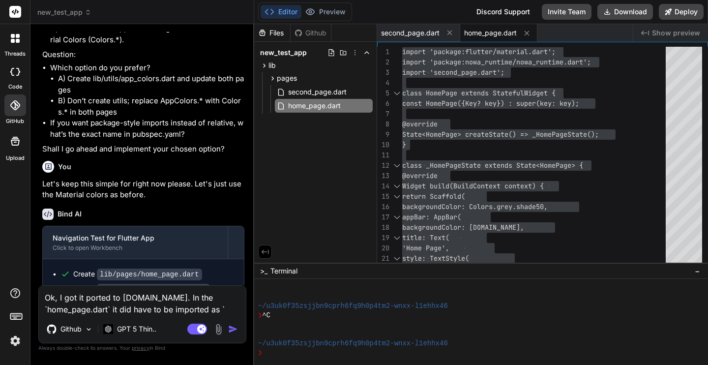
paste textarea "import 'package:second_page.dart';"
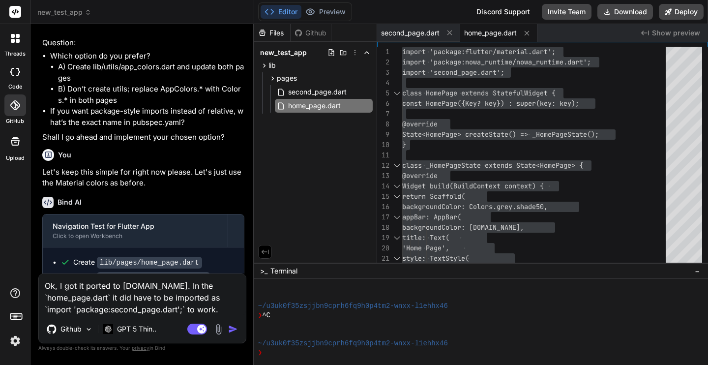
scroll to position [4898, 0]
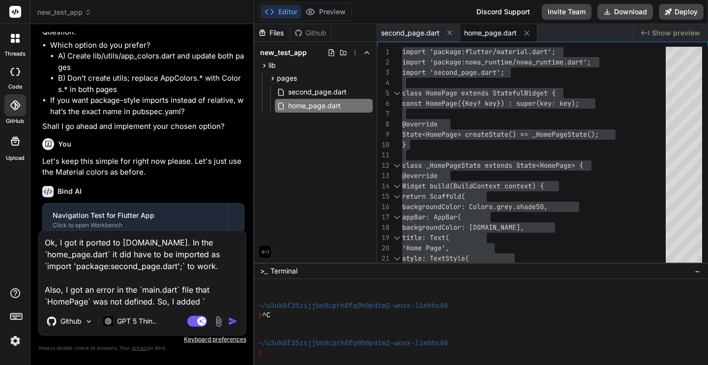
paste textarea "import 'package:new_test_app/pages/home_page.dart';"
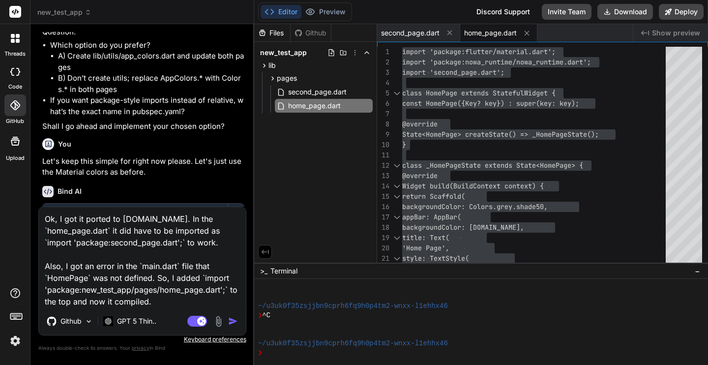
click at [230, 321] on img "button" at bounding box center [233, 321] width 10 height 10
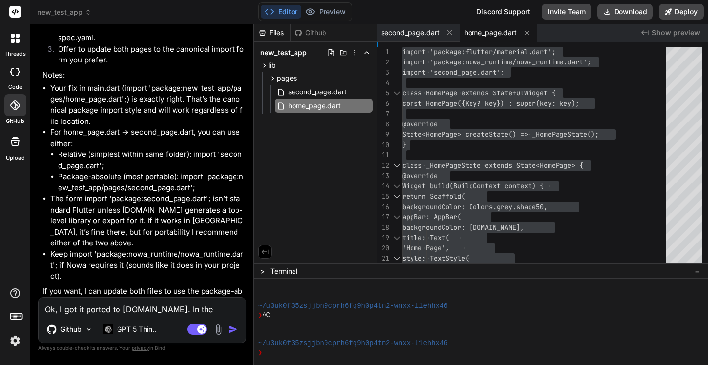
scroll to position [5316, 0]
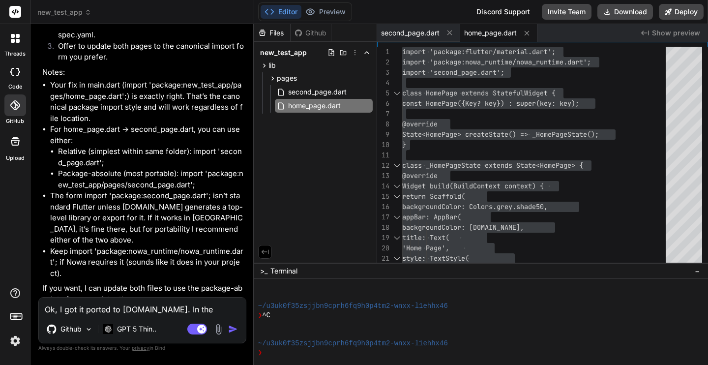
click at [78, 9] on span "new_test_app" at bounding box center [64, 12] width 54 height 10
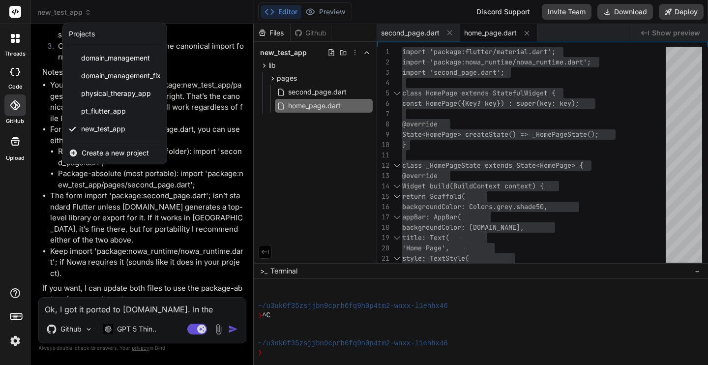
click at [100, 153] on span "Create a new project" at bounding box center [115, 153] width 67 height 10
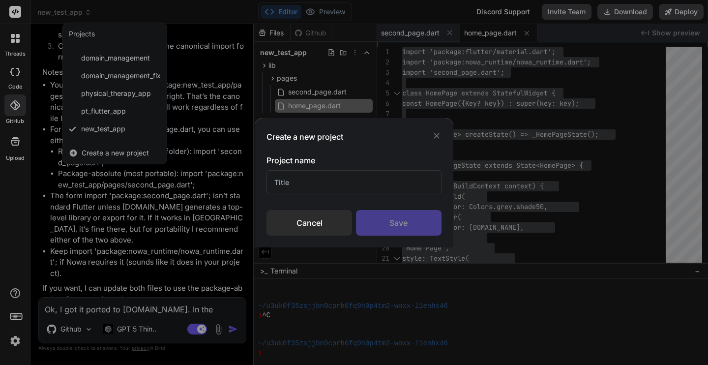
click at [330, 182] on input "text" at bounding box center [354, 182] width 175 height 24
click at [407, 222] on div "Save" at bounding box center [399, 223] width 86 height 26
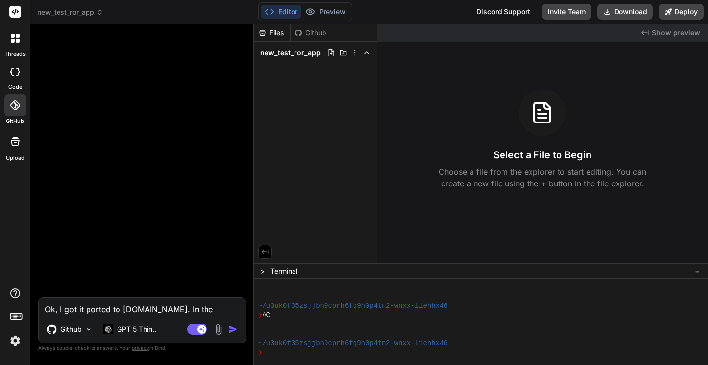
scroll to position [0, 0]
click at [134, 308] on textarea "Ok, I got it ported to [DOMAIN_NAME]. In the `home_page.dart` it did have to be…" at bounding box center [142, 307] width 207 height 18
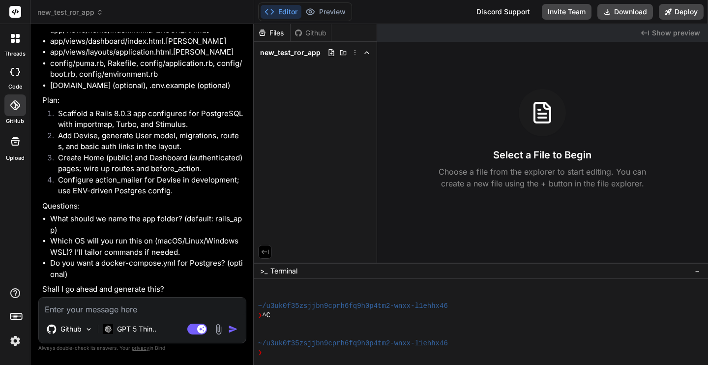
scroll to position [347, 0]
click at [144, 310] on textarea at bounding box center [142, 307] width 207 height 18
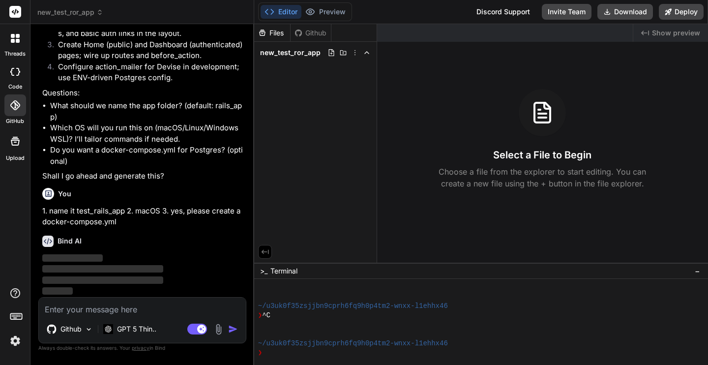
scroll to position [460, 0]
